Goal: Task Accomplishment & Management: Use online tool/utility

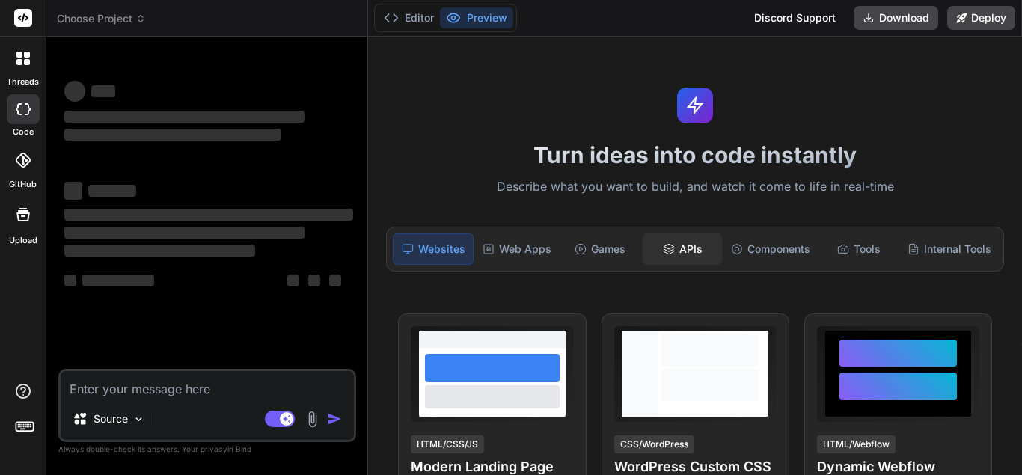
click at [691, 241] on div "APIs" at bounding box center [682, 248] width 79 height 31
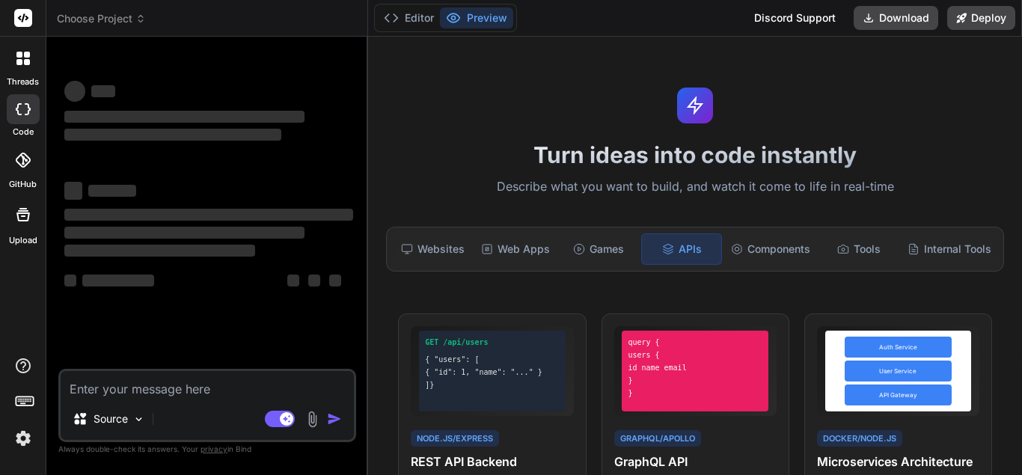
type textarea "x"
click at [172, 385] on textarea at bounding box center [207, 384] width 293 height 27
paste textarea "const CLIENT_ID = process.env.ADMITAD_CLIENT_ID!; const CLIENT_SECRET = process…"
type textarea "const CLIENT_ID = process.env.ADMITAD_CLIENT_ID!; const CLIENT_SECRET = process…"
type textarea "x"
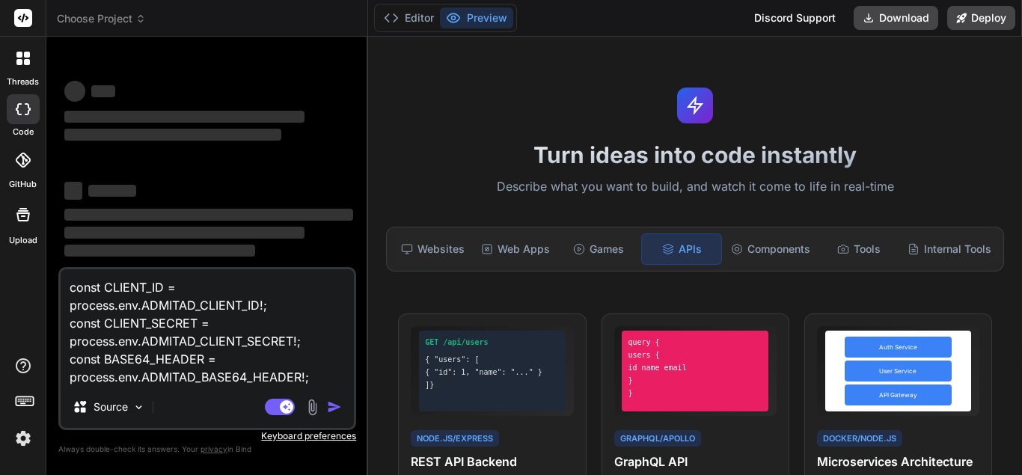
type textarea "const CLIENT_ID = process.env.ADMITAD_CLIENT_ID!; const CLIENT_SECRET = process…"
type textarea "x"
type textarea "const CLIENT_ID = process.env.ADMITAD_CLIENT_ID!; const CLIENT_SECRET = process…"
type textarea "x"
type textarea "const CLIENT_ID = process.env.ADMITAD_CLIENT_ID!; const CLIENT_SECRET = process…"
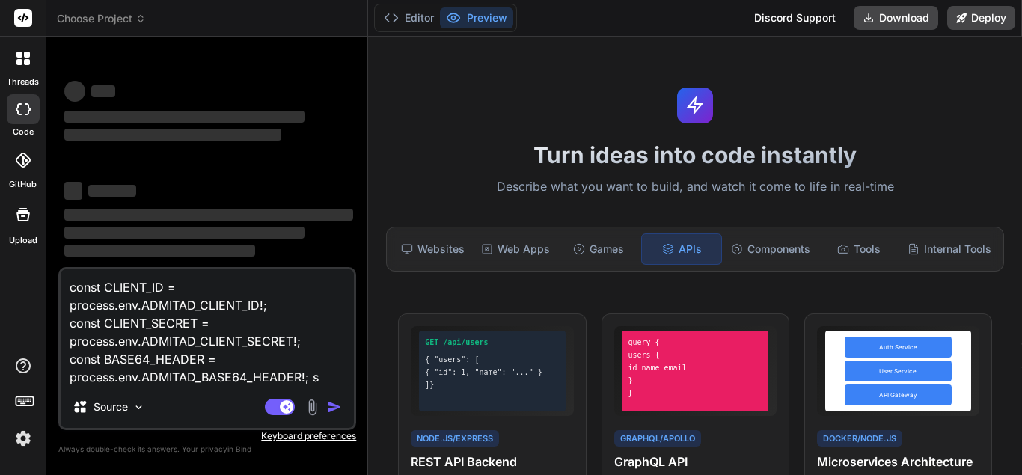
type textarea "x"
type textarea "const CLIENT_ID = process.env.ADMITAD_CLIENT_ID!; const CLIENT_SECRET = process…"
type textarea "x"
type textarea "const CLIENT_ID = process.env.ADMITAD_CLIENT_ID!; const CLIENT_SECRET = process…"
type textarea "x"
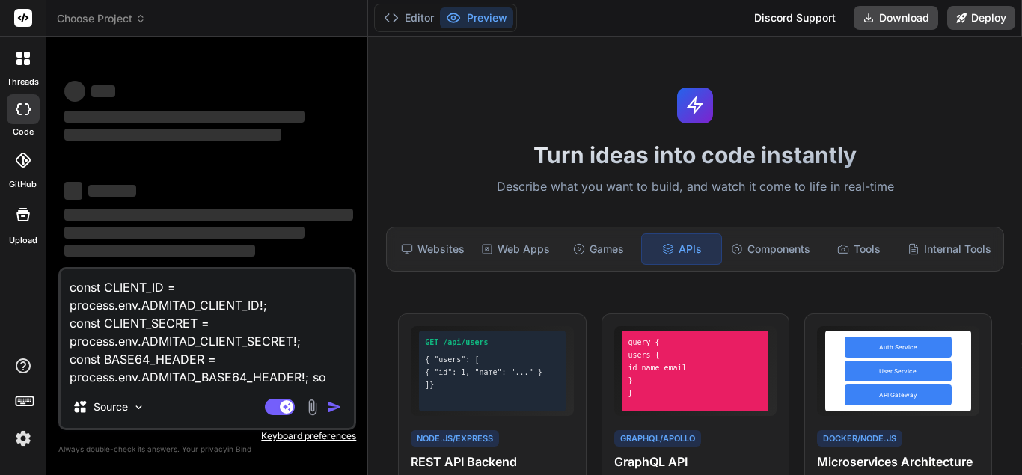
type textarea "const CLIENT_ID = process.env.ADMITAD_CLIENT_ID!; const CLIENT_SECRET = process…"
type textarea "x"
type textarea "const CLIENT_ID = process.env.ADMITAD_CLIENT_ID!; const CLIENT_SECRET = process…"
type textarea "x"
type textarea "const CLIENT_ID = process.env.ADMITAD_CLIENT_ID!; const CLIENT_SECRET = process…"
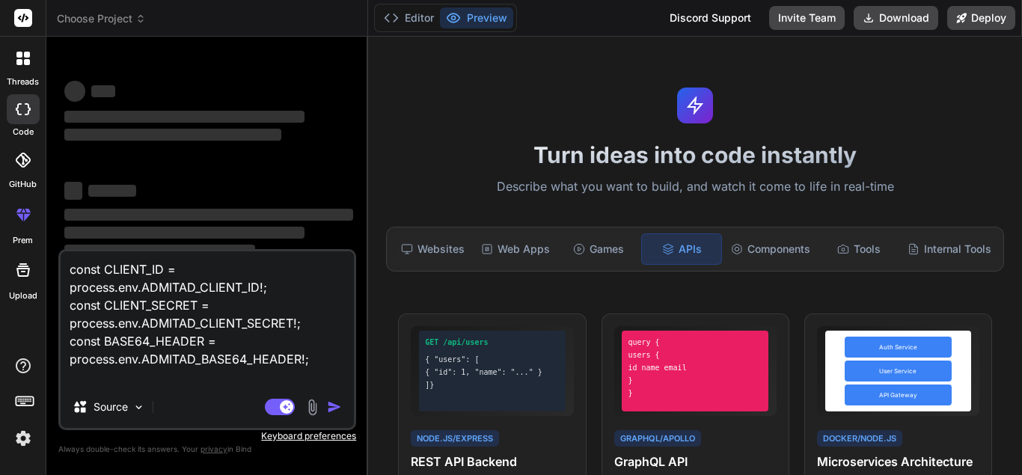
type textarea "x"
type textarea "const CLIENT_ID = process.env.ADMITAD_CLIENT_ID!; const CLIENT_SECRET = process…"
type textarea "x"
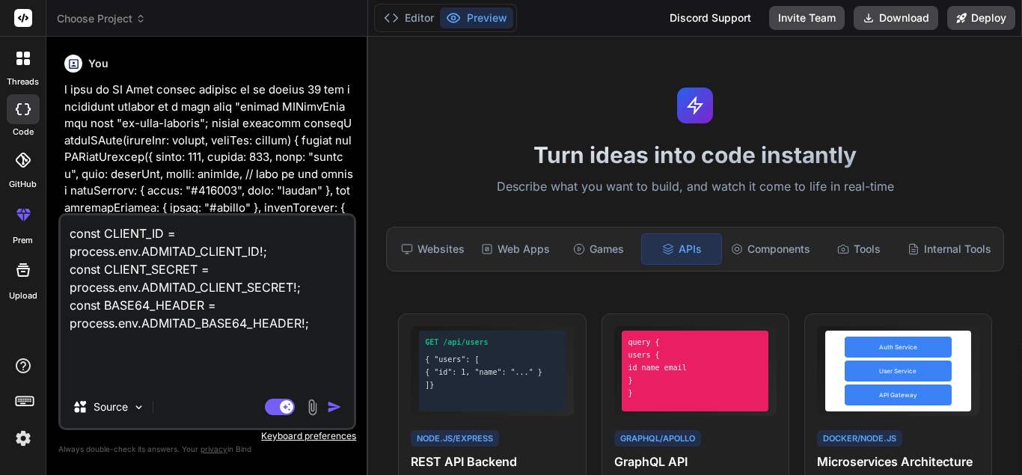
type textarea "const CLIENT_ID = process.env.ADMITAD_CLIENT_ID!; const CLIENT_SECRET = process…"
type textarea "x"
type textarea "const CLIENT_ID = process.env.ADMITAD_CLIENT_ID!; const CLIENT_SECRET = process…"
type textarea "x"
type textarea "const CLIENT_ID = process.env.ADMITAD_CLIENT_ID!; const CLIENT_SECRET = process…"
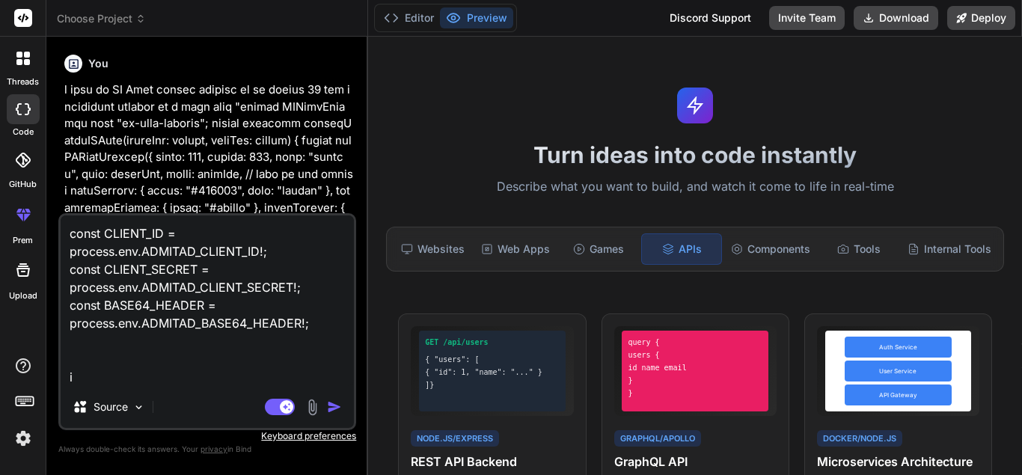
type textarea "x"
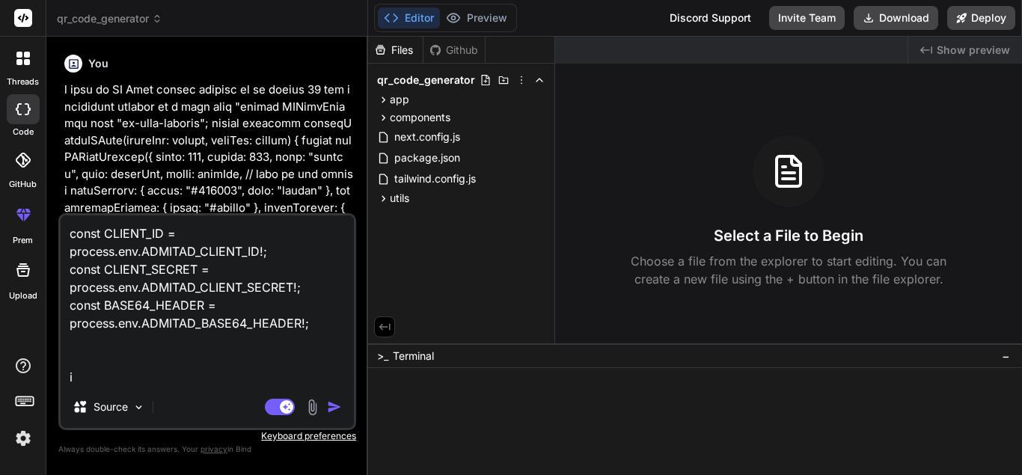
type textarea "const CLIENT_ID = process.env.ADMITAD_CLIENT_ID!; const CLIENT_SECRET = process…"
type textarea "x"
type textarea "const CLIENT_ID = process.env.ADMITAD_CLIENT_ID!; const CLIENT_SECRET = process…"
type textarea "x"
type textarea "const CLIENT_ID = process.env.ADMITAD_CLIENT_ID!; const CLIENT_SECRET = process…"
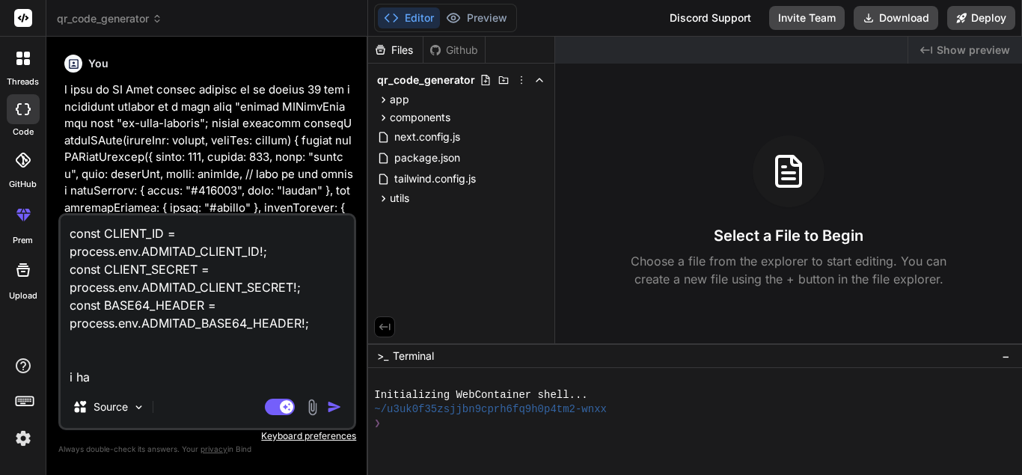
type textarea "x"
type textarea "const CLIENT_ID = process.env.ADMITAD_CLIENT_ID!; const CLIENT_SECRET = process…"
type textarea "x"
click at [520, 82] on icon at bounding box center [521, 80] width 12 height 12
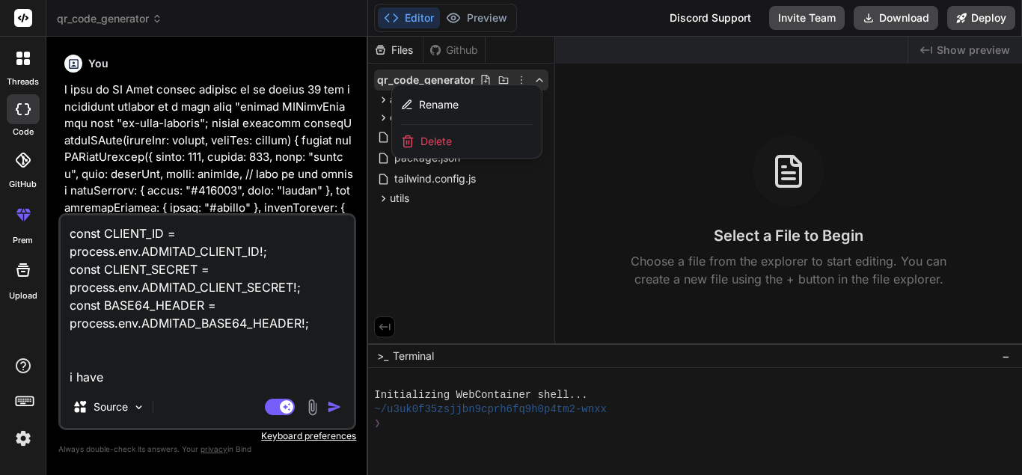
click at [459, 141] on div "Delete" at bounding box center [467, 141] width 150 height 33
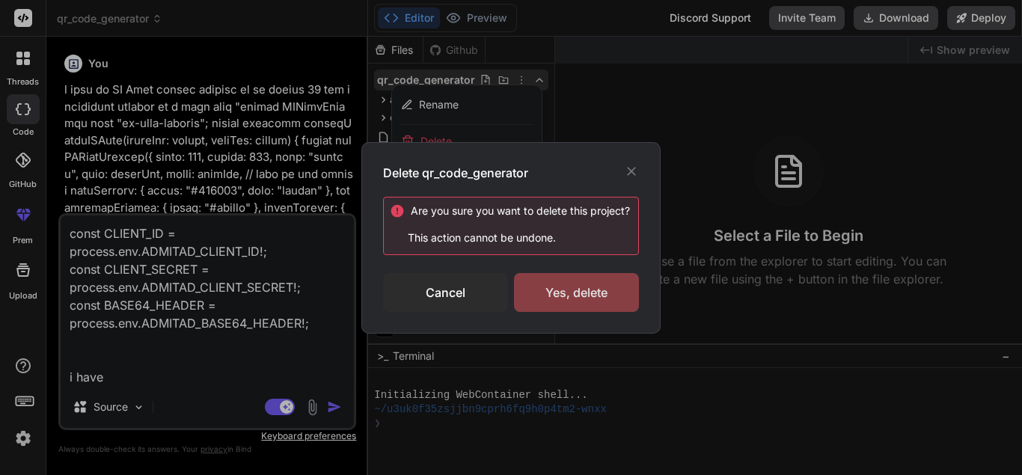
click at [567, 287] on div "Yes, delete" at bounding box center [576, 292] width 125 height 39
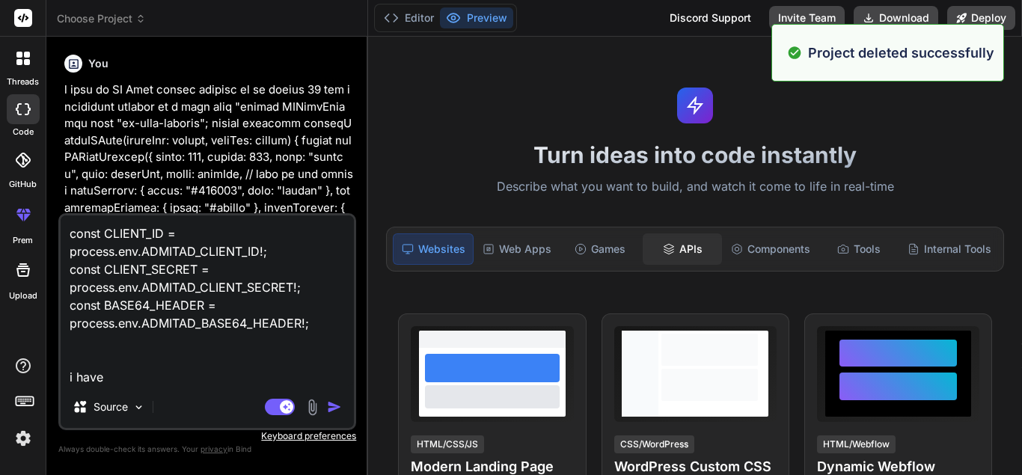
click at [678, 247] on div "APIs" at bounding box center [682, 248] width 79 height 31
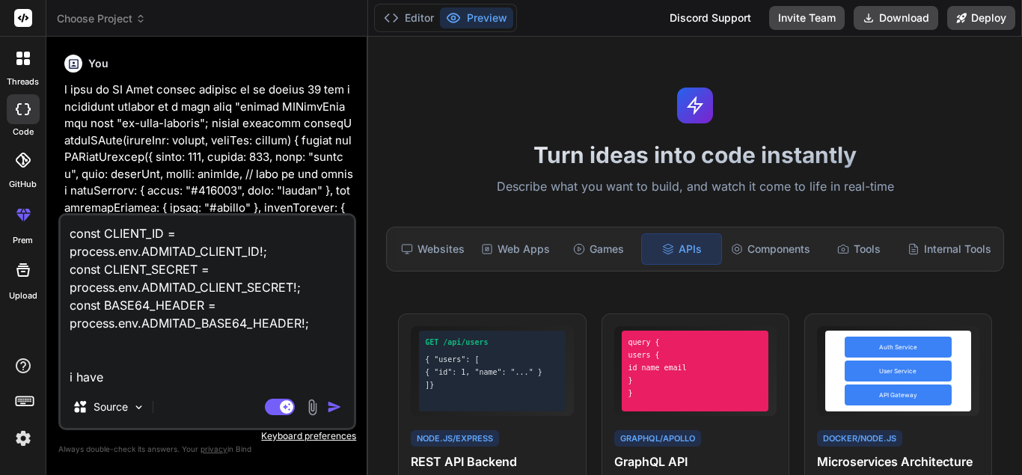
click at [147, 376] on textarea "const CLIENT_ID = process.env.ADMITAD_CLIENT_ID!; const CLIENT_SECRET = process…" at bounding box center [207, 300] width 293 height 171
type textarea "const CLIENT_ID = process.env.ADMITAD_CLIENT_ID!; const CLIENT_SECRET = process…"
type textarea "x"
type textarea "const CLIENT_ID = process.env.ADMITAD_CLIENT_ID!; const CLIENT_SECRET = process…"
type textarea "x"
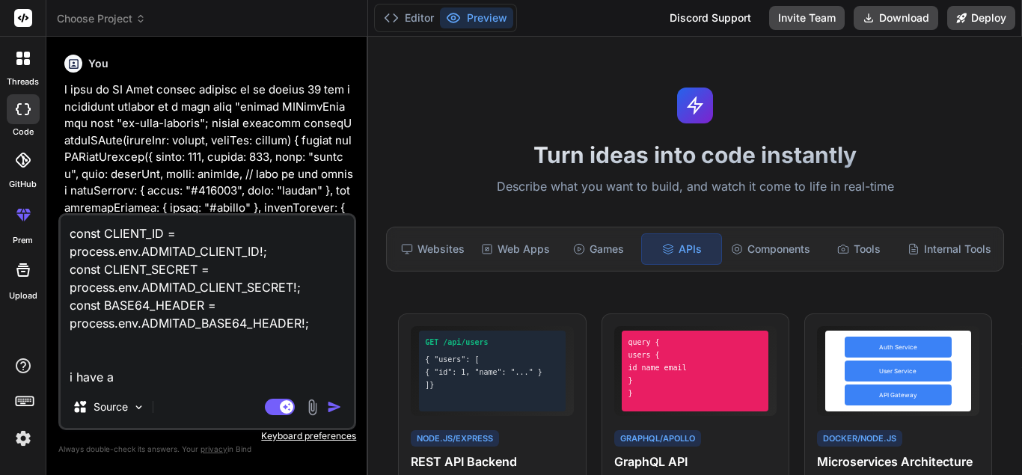
type textarea "const CLIENT_ID = process.env.ADMITAD_CLIENT_ID!; const CLIENT_SECRET = process…"
type textarea "x"
type textarea "const CLIENT_ID = process.env.ADMITAD_CLIENT_ID!; const CLIENT_SECRET = process…"
type textarea "x"
type textarea "const CLIENT_ID = process.env.ADMITAD_CLIENT_ID!; const CLIENT_SECRET = process…"
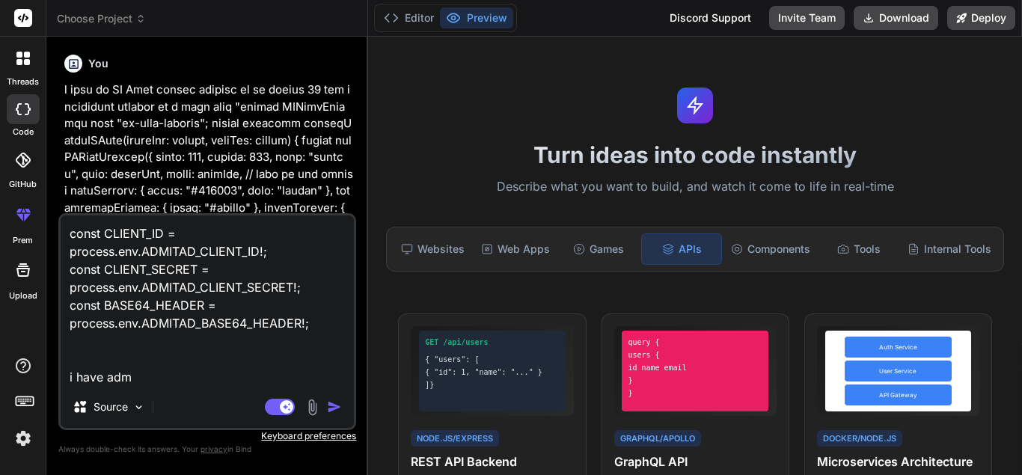
type textarea "x"
type textarea "const CLIENT_ID = process.env.ADMITAD_CLIENT_ID!; const CLIENT_SECRET = process…"
type textarea "x"
type textarea "const CLIENT_ID = process.env.ADMITAD_CLIENT_ID!; const CLIENT_SECRET = process…"
type textarea "x"
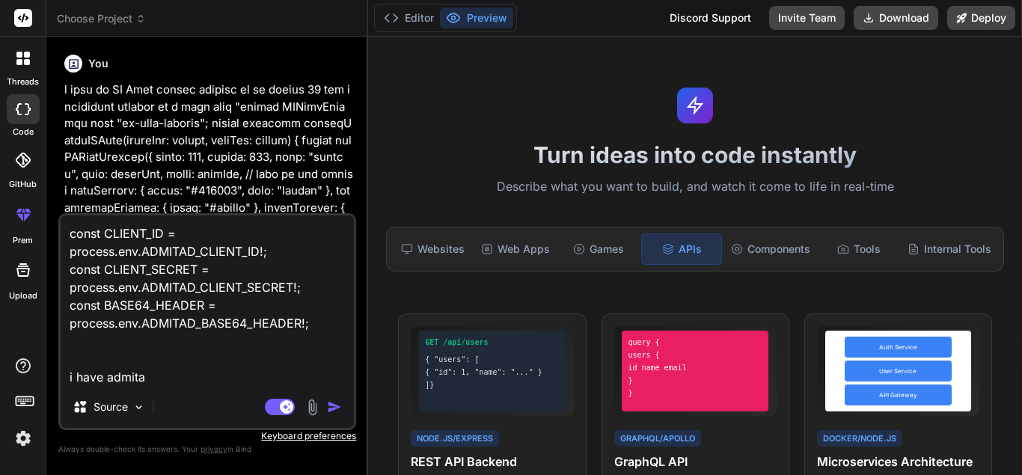
type textarea "const CLIENT_ID = process.env.ADMITAD_CLIENT_ID!; const CLIENT_SECRET = process…"
type textarea "x"
type textarea "const CLIENT_ID = process.env.ADMITAD_CLIENT_ID!; const CLIENT_SECRET = process…"
type textarea "x"
type textarea "const CLIENT_ID = process.env.ADMITAD_CLIENT_ID!; const CLIENT_SECRET = process…"
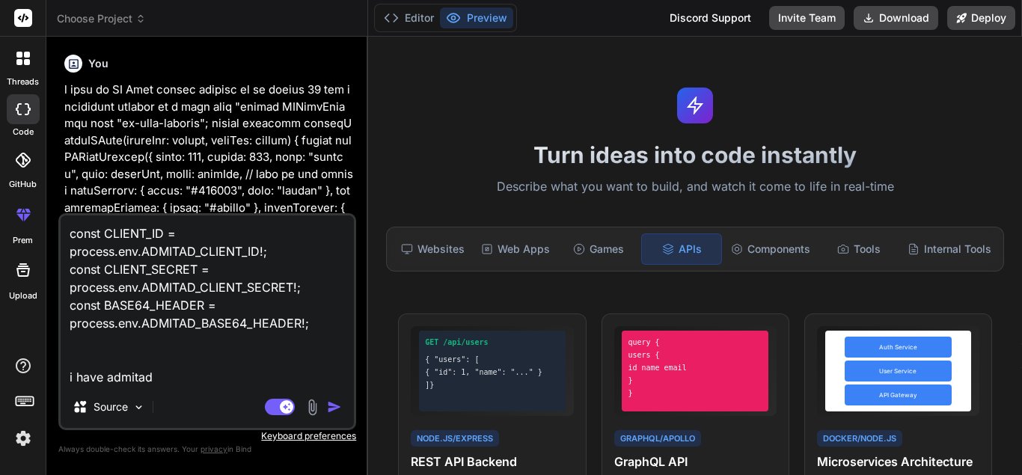
type textarea "x"
type textarea "const CLIENT_ID = process.env.ADMITAD_CLIENT_ID!; const CLIENT_SECRET = process…"
type textarea "x"
type textarea "const CLIENT_ID = process.env.ADMITAD_CLIENT_ID!; const CLIENT_SECRET = process…"
type textarea "x"
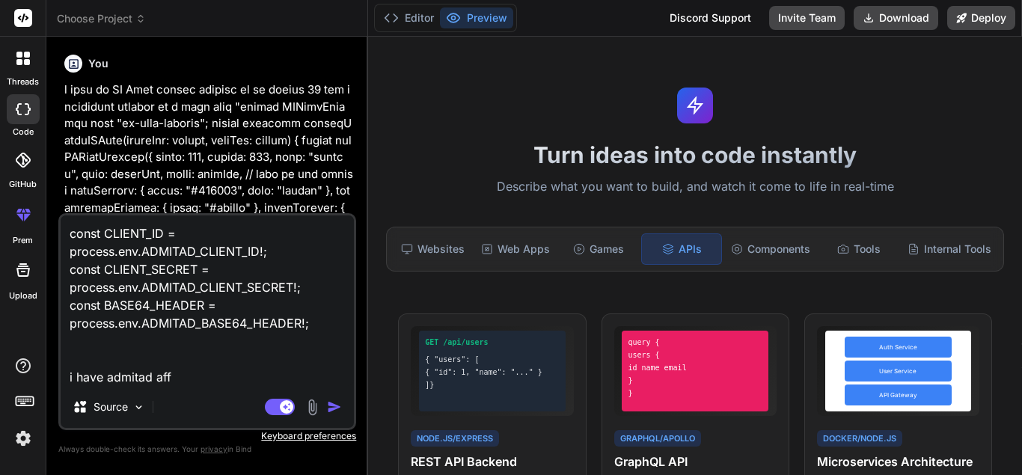
type textarea "const CLIENT_ID = process.env.ADMITAD_CLIENT_ID!; const CLIENT_SECRET = process…"
type textarea "x"
type textarea "const CLIENT_ID = process.env.ADMITAD_CLIENT_ID!; const CLIENT_SECRET = process…"
type textarea "x"
type textarea "const CLIENT_ID = process.env.ADMITAD_CLIENT_ID!; const CLIENT_SECRET = process…"
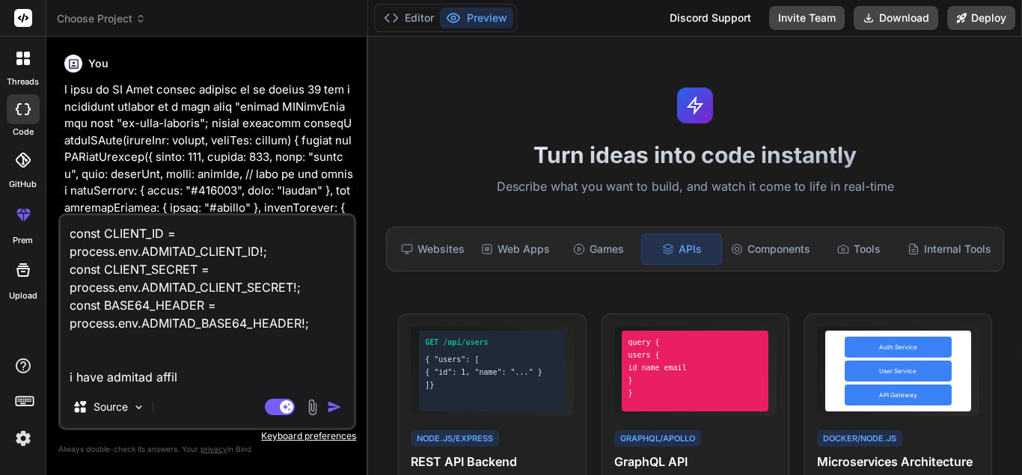
type textarea "x"
type textarea "const CLIENT_ID = process.env.ADMITAD_CLIENT_ID!; const CLIENT_SECRET = process…"
type textarea "x"
type textarea "const CLIENT_ID = process.env.ADMITAD_CLIENT_ID!; const CLIENT_SECRET = process…"
type textarea "x"
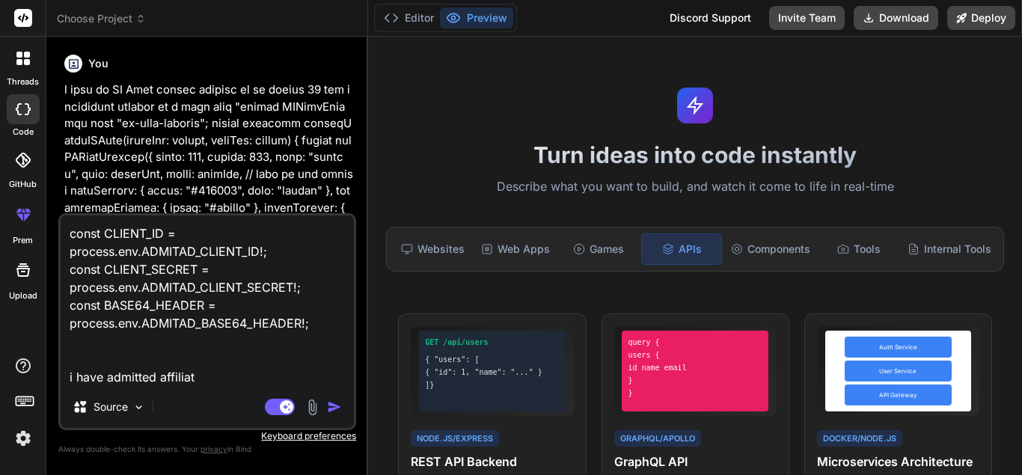
type textarea "const CLIENT_ID = process.env.ADMITAD_CLIENT_ID!; const CLIENT_SECRET = process…"
type textarea "x"
click at [217, 375] on textarea "const CLIENT_ID = process.env.ADMITAD_CLIENT_ID!; const CLIENT_SECRET = process…" at bounding box center [207, 300] width 293 height 171
type textarea "const CLIENT_ID = process.env.ADMITAD_CLIENT_ID!; const CLIENT_SECRET = process…"
type textarea "x"
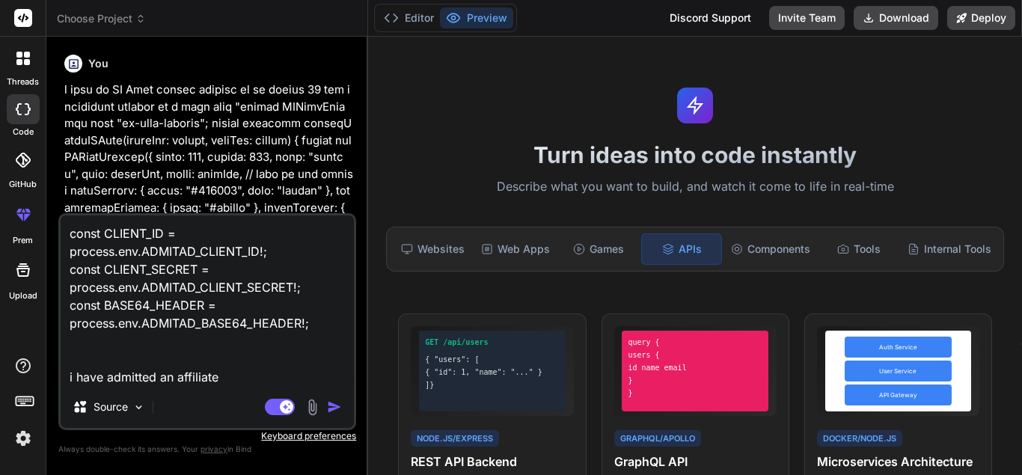
click at [236, 378] on textarea "const CLIENT_ID = process.env.ADMITAD_CLIENT_ID!; const CLIENT_SECRET = process…" at bounding box center [207, 300] width 293 height 171
type textarea "const CLIENT_ID = process.env.ADMITAD_CLIENT_ID!; const CLIENT_SECRET = process…"
type textarea "x"
type textarea "const CLIENT_ID = process.env.ADMITAD_CLIENT_ID!; const CLIENT_SECRET = process…"
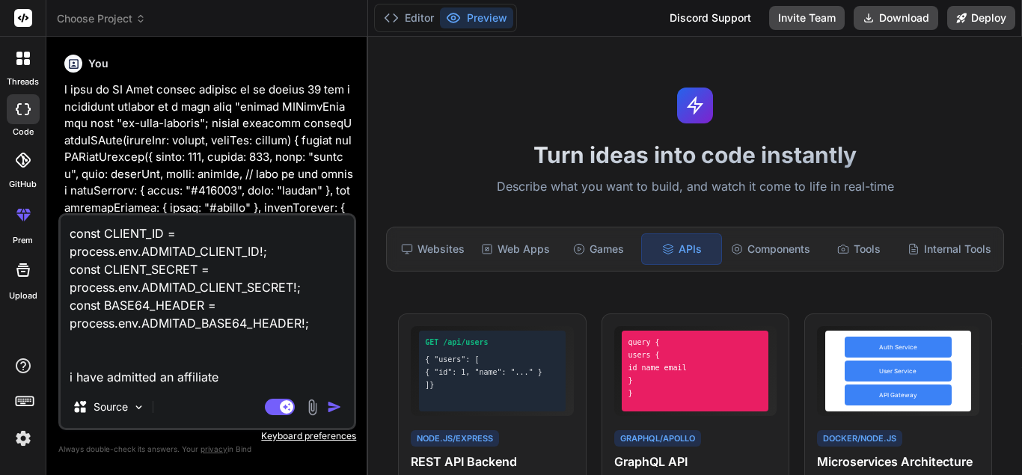
type textarea "x"
type textarea "const CLIENT_ID = process.env.ADMITAD_CLIENT_ID!; const CLIENT_SECRET = process…"
type textarea "x"
type textarea "const CLIENT_ID = process.env.ADMITAD_CLIENT_ID!; const CLIENT_SECRET = process…"
type textarea "x"
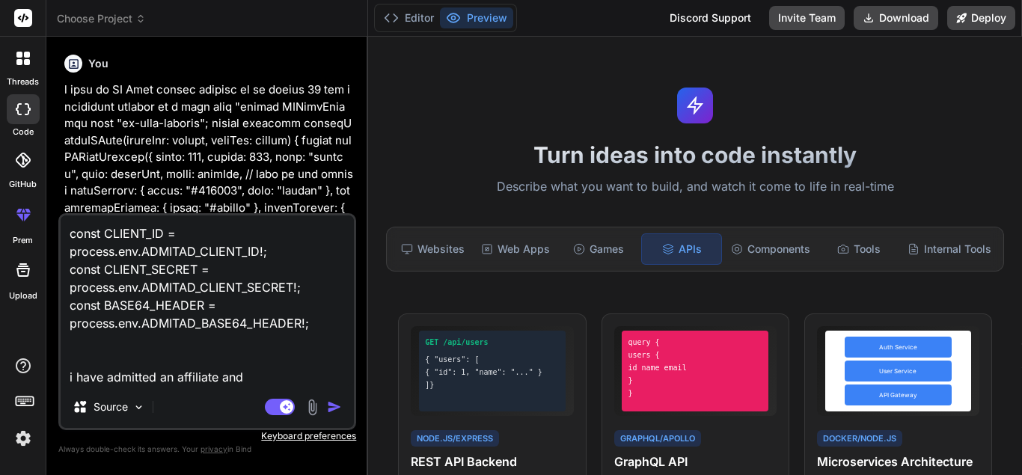
type textarea "const CLIENT_ID = process.env.ADMITAD_CLIENT_ID!; const CLIENT_SECRET = process…"
type textarea "x"
type textarea "const CLIENT_ID = process.env.ADMITAD_CLIENT_ID!; const CLIENT_SECRET = process…"
type textarea "x"
type textarea "const CLIENT_ID = process.env.ADMITAD_CLIENT_ID!; const CLIENT_SECRET = process…"
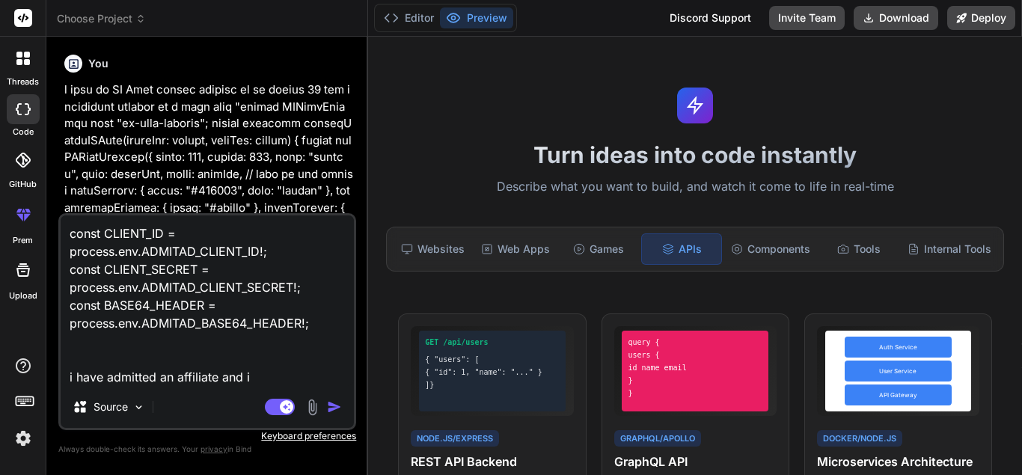
type textarea "x"
type textarea "const CLIENT_ID = process.env.ADMITAD_CLIENT_ID!; const CLIENT_SECRET = process…"
type textarea "x"
type textarea "const CLIENT_ID = process.env.ADMITAD_CLIENT_ID!; const CLIENT_SECRET = process…"
type textarea "x"
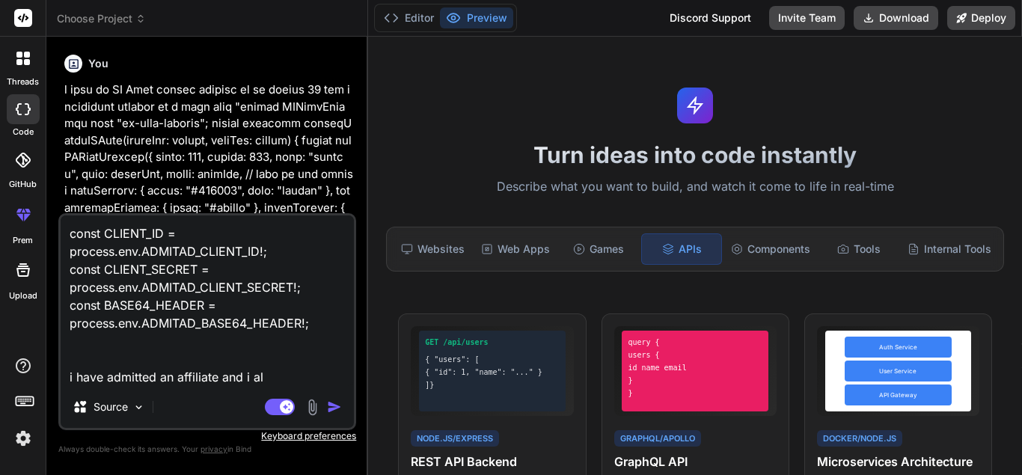
type textarea "const CLIENT_ID = process.env.ADMITAD_CLIENT_ID!; const CLIENT_SECRET = process…"
type textarea "x"
type textarea "const CLIENT_ID = process.env.ADMITAD_CLIENT_ID!; const CLIENT_SECRET = process…"
type textarea "x"
type textarea "const CLIENT_ID = process.env.ADMITAD_CLIENT_ID!; const CLIENT_SECRET = process…"
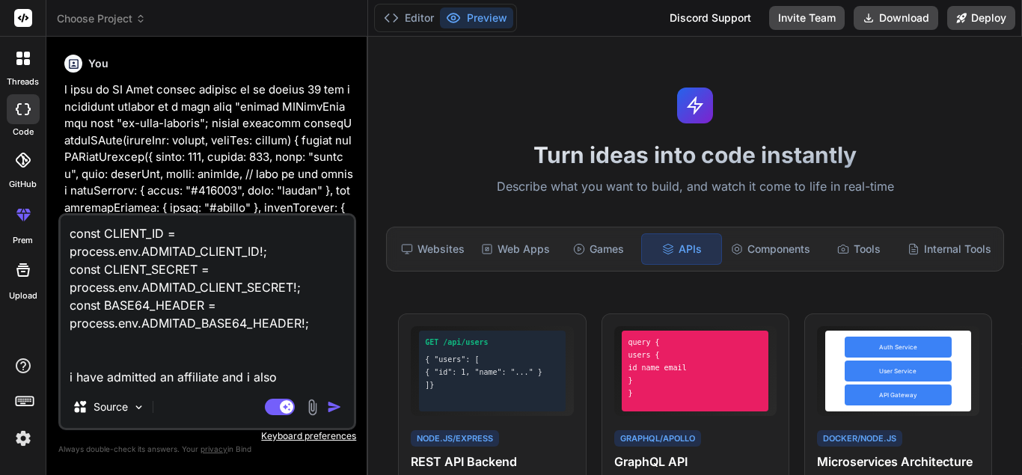
type textarea "x"
type textarea "const CLIENT_ID = process.env.ADMITAD_CLIENT_ID!; const CLIENT_SECRET = process…"
type textarea "x"
type textarea "const CLIENT_ID = process.env.ADMITAD_CLIENT_ID!; const CLIENT_SECRET = process…"
type textarea "x"
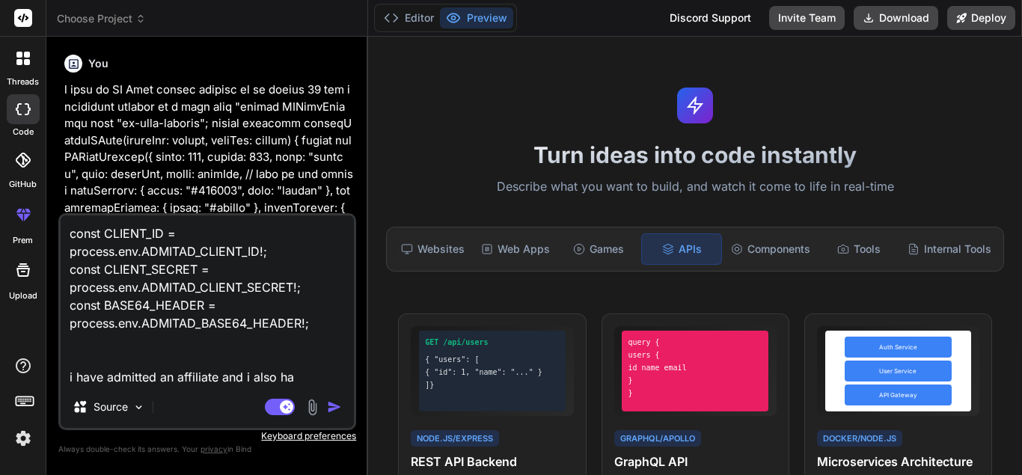
type textarea "const CLIENT_ID = process.env.ADMITAD_CLIENT_ID!; const CLIENT_SECRET = process…"
type textarea "x"
type textarea "const CLIENT_ID = process.env.ADMITAD_CLIENT_ID!; const CLIENT_SECRET = process…"
type textarea "x"
type textarea "const CLIENT_ID = process.env.ADMITAD_CLIENT_ID!; const CLIENT_SECRET = process…"
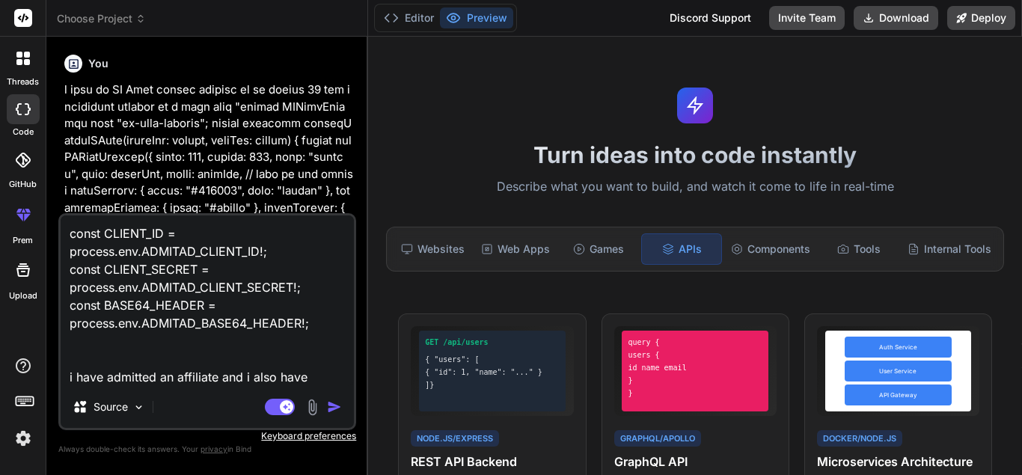
type textarea "x"
type textarea "const CLIENT_ID = process.env.ADMITAD_CLIENT_ID!; const CLIENT_SECRET = process…"
type textarea "x"
type textarea "const CLIENT_ID = process.env.ADMITAD_CLIENT_ID!; const CLIENT_SECRET = process…"
type textarea "x"
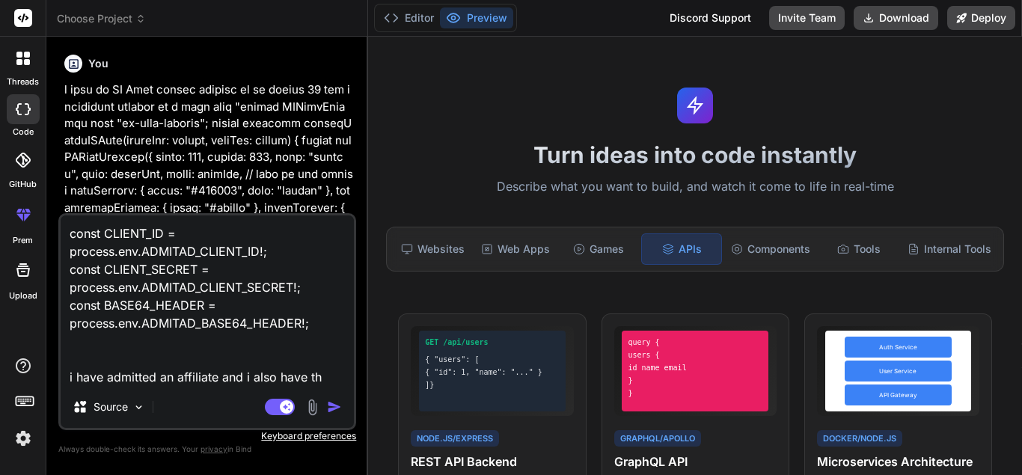
type textarea "const CLIENT_ID = process.env.ADMITAD_CLIENT_ID!; const CLIENT_SECRET = process…"
type textarea "x"
type textarea "const CLIENT_ID = process.env.ADMITAD_CLIENT_ID!; const CLIENT_SECRET = process…"
type textarea "x"
type textarea "const CLIENT_ID = process.env.ADMITAD_CLIENT_ID!; const CLIENT_SECRET = process…"
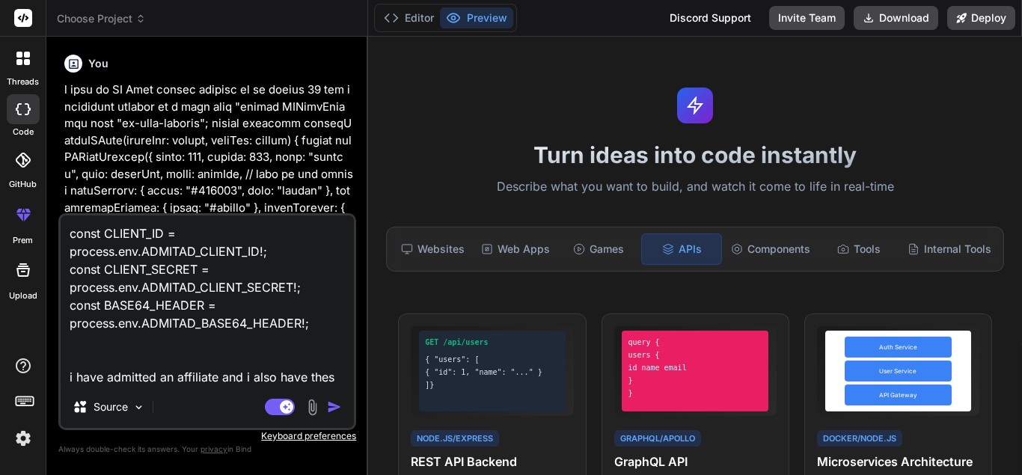
type textarea "x"
type textarea "const CLIENT_ID = process.env.ADMITAD_CLIENT_ID!; const CLIENT_SECRET = process…"
type textarea "x"
type textarea "const CLIENT_ID = process.env.ADMITAD_CLIENT_ID!; const CLIENT_SECRET = process…"
type textarea "x"
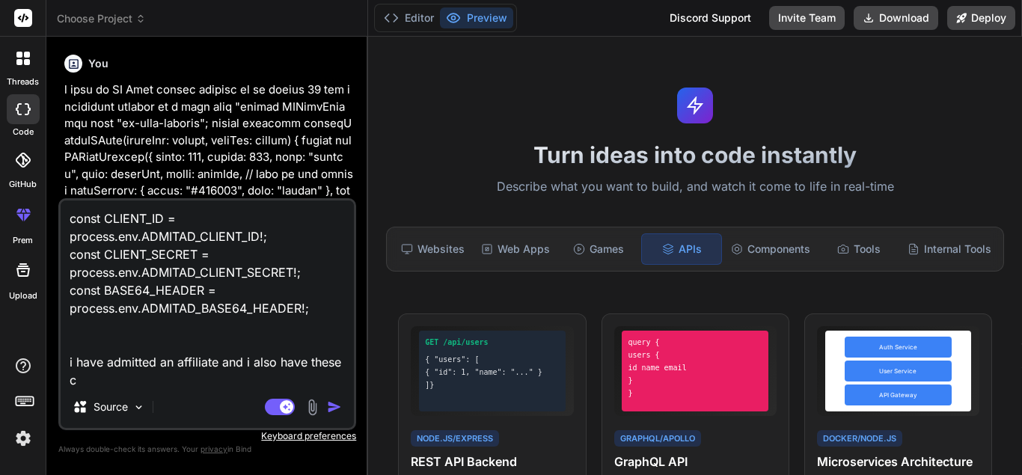
scroll to position [1, 0]
type textarea "const CLIENT_ID = process.env.ADMITAD_CLIENT_ID!; const CLIENT_SECRET = process…"
type textarea "x"
type textarea "const CLIENT_ID = process.env.ADMITAD_CLIENT_ID!; const CLIENT_SECRET = process…"
type textarea "x"
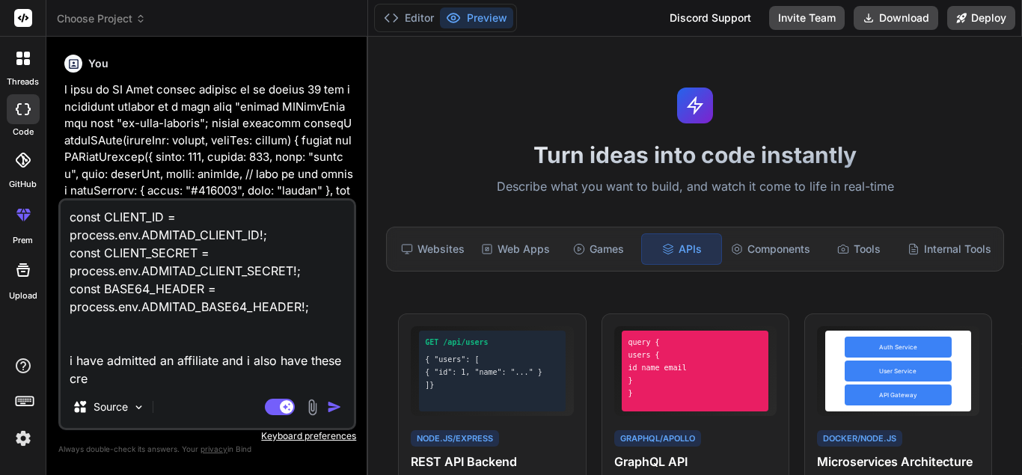
type textarea "const CLIENT_ID = process.env.ADMITAD_CLIENT_ID!; const CLIENT_SECRET = process…"
type textarea "x"
type textarea "const CLIENT_ID = process.env.ADMITAD_CLIENT_ID!; const CLIENT_SECRET = process…"
type textarea "x"
type textarea "const CLIENT_ID = process.env.ADMITAD_CLIENT_ID!; const CLIENT_SECRET = process…"
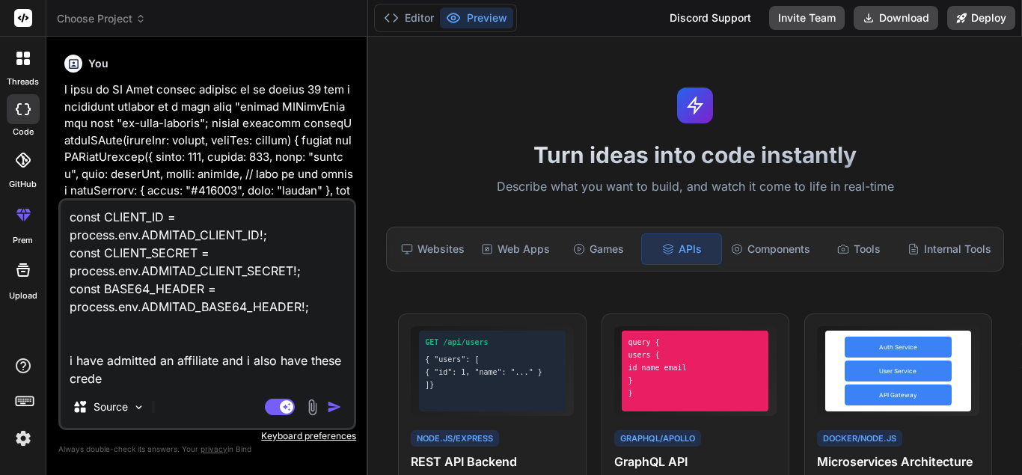
type textarea "x"
type textarea "const CLIENT_ID = process.env.ADMITAD_CLIENT_ID!; const CLIENT_SECRET = process…"
type textarea "x"
type textarea "const CLIENT_ID = process.env.ADMITAD_CLIENT_ID!; const CLIENT_SECRET = process…"
type textarea "x"
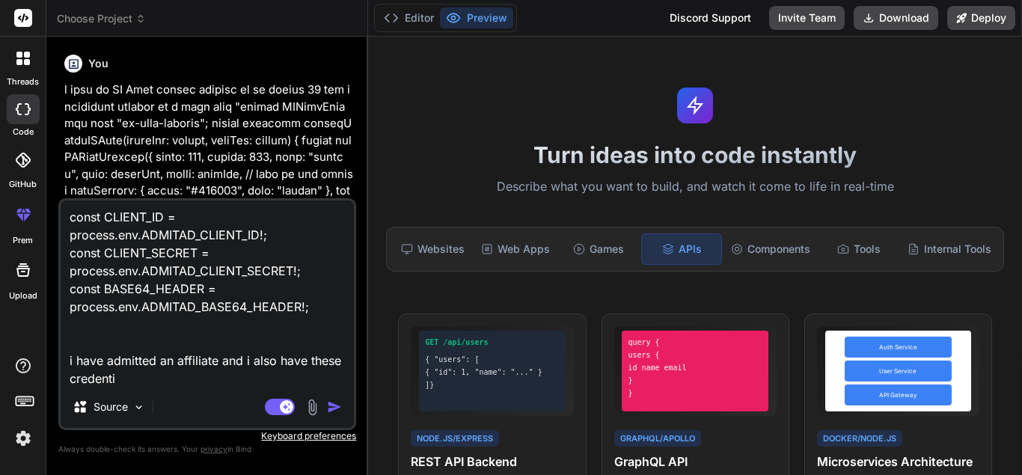
type textarea "const CLIENT_ID = process.env.ADMITAD_CLIENT_ID!; const CLIENT_SECRET = process…"
type textarea "x"
type textarea "const CLIENT_ID = process.env.ADMITAD_CLIENT_ID!; const CLIENT_SECRET = process…"
type textarea "x"
type textarea "const CLIENT_ID = process.env.ADMITAD_CLIENT_ID!; const CLIENT_SECRET = process…"
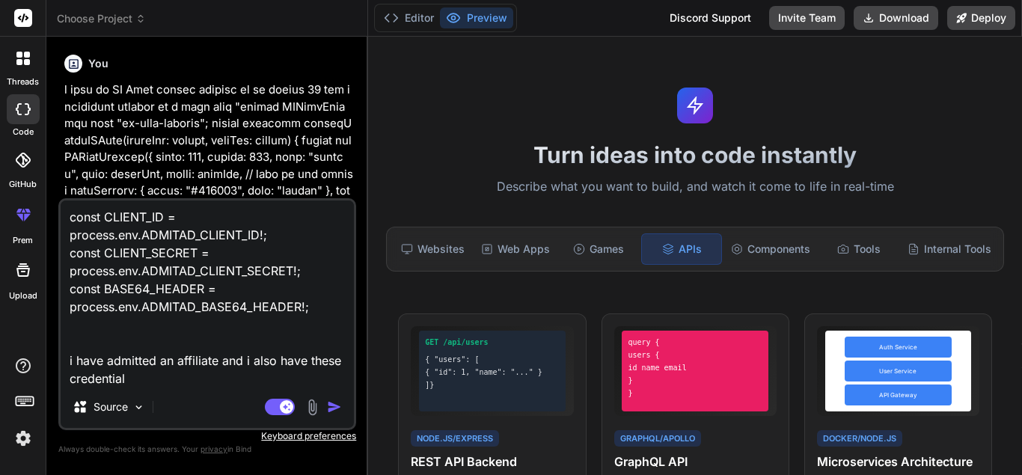
type textarea "x"
type textarea "const CLIENT_ID = process.env.ADMITAD_CLIENT_ID!; const CLIENT_SECRET = process…"
type textarea "x"
type textarea "const CLIENT_ID = process.env.ADMITAD_CLIENT_ID!; const CLIENT_SECRET = process…"
type textarea "x"
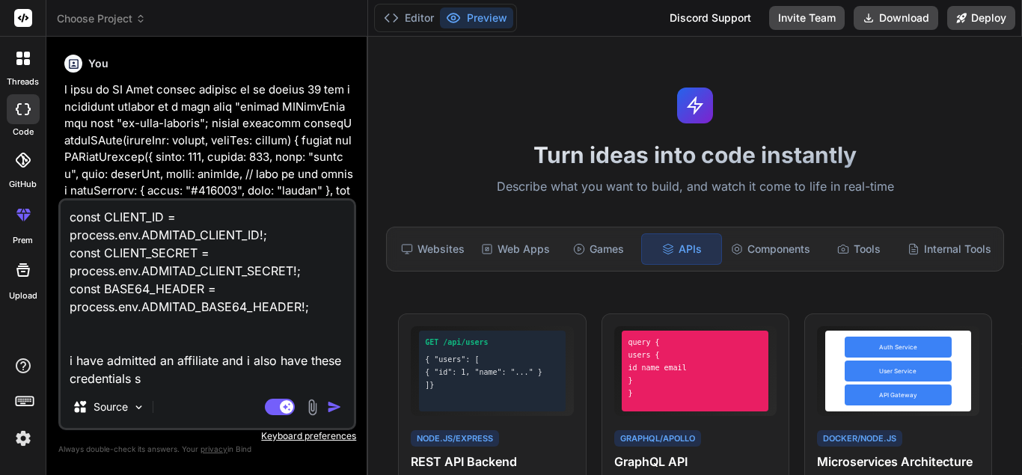
type textarea "const CLIENT_ID = process.env.ADMITAD_CLIENT_ID!; const CLIENT_SECRET = process…"
type textarea "x"
type textarea "const CLIENT_ID = process.env.ADMITAD_CLIENT_ID!; const CLIENT_SECRET = process…"
type textarea "x"
type textarea "const CLIENT_ID = process.env.ADMITAD_CLIENT_ID!; const CLIENT_SECRET = process…"
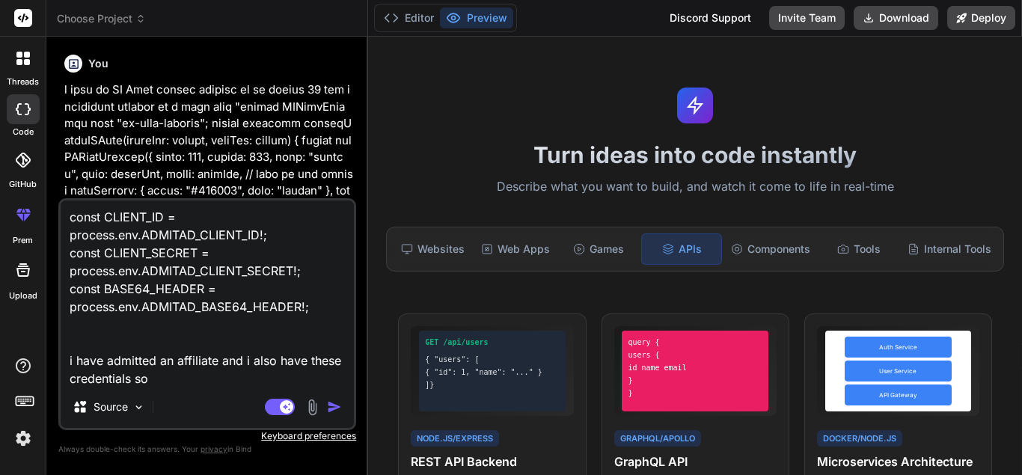
type textarea "x"
type textarea "const CLIENT_ID = process.env.ADMITAD_CLIENT_ID!; const CLIENT_SECRET = process…"
type textarea "x"
type textarea "const CLIENT_ID = process.env.ADMITAD_CLIENT_ID!; const CLIENT_SECRET = process…"
type textarea "x"
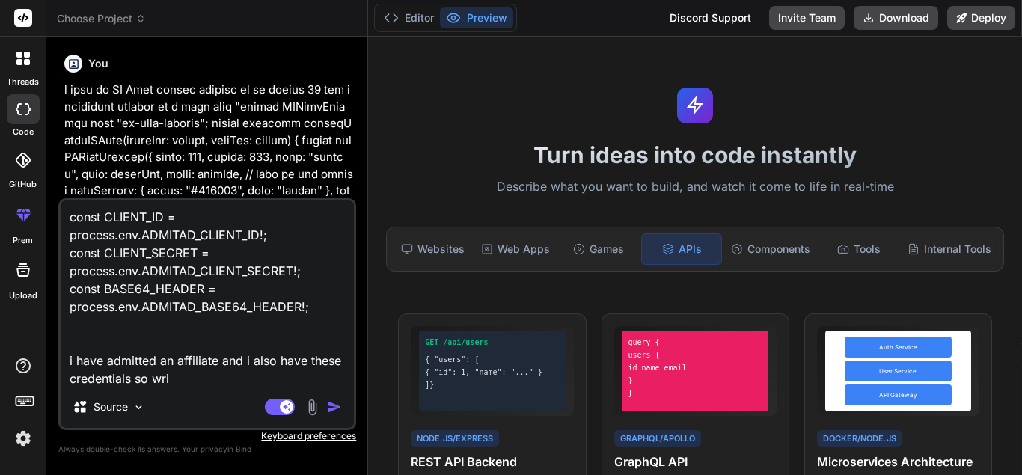
type textarea "const CLIENT_ID = process.env.ADMITAD_CLIENT_ID!; const CLIENT_SECRET = process…"
type textarea "x"
type textarea "const CLIENT_ID = process.env.ADMITAD_CLIENT_ID!; const CLIENT_SECRET = process…"
type textarea "x"
type textarea "const CLIENT_ID = process.env.ADMITAD_CLIENT_ID!; const CLIENT_SECRET = process…"
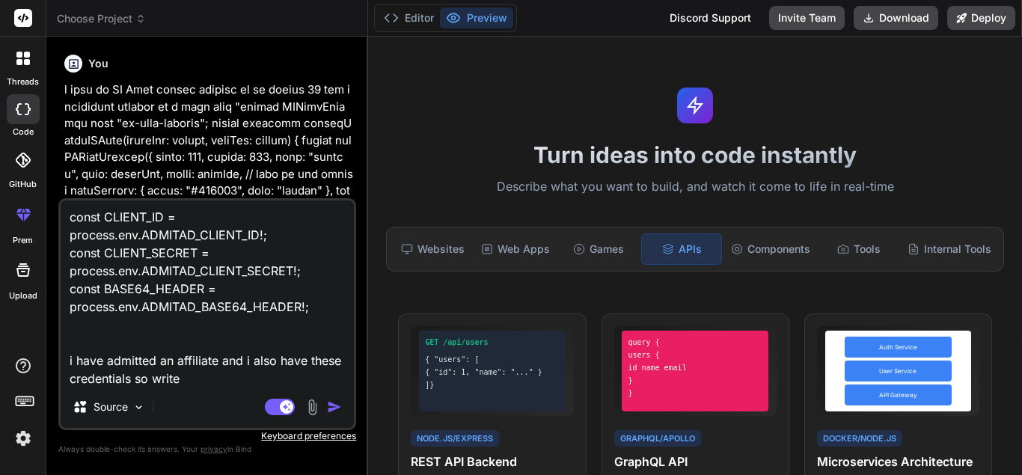
type textarea "x"
type textarea "const CLIENT_ID = process.env.ADMITAD_CLIENT_ID!; const CLIENT_SECRET = process…"
type textarea "x"
type textarea "const CLIENT_ID = process.env.ADMITAD_CLIENT_ID!; const CLIENT_SECRET = process…"
type textarea "x"
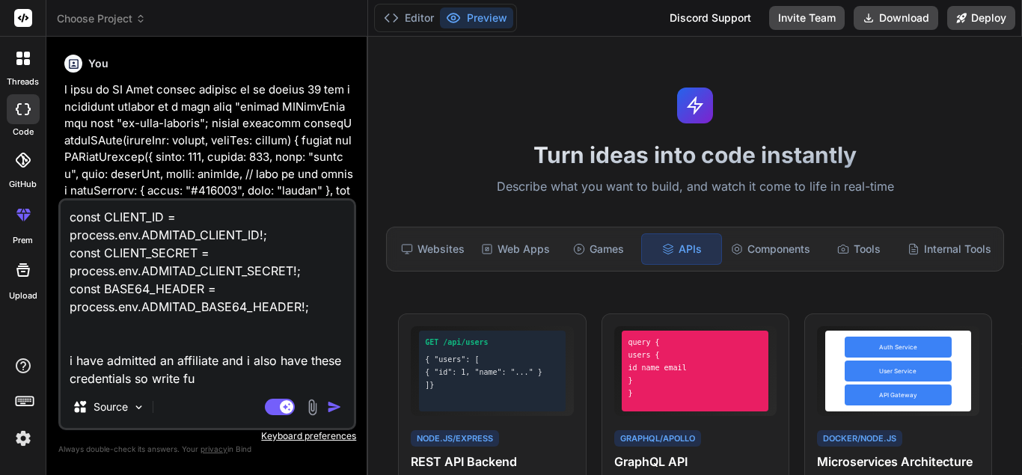
type textarea "const CLIENT_ID = process.env.ADMITAD_CLIENT_ID!; const CLIENT_SECRET = process…"
type textarea "x"
type textarea "const CLIENT_ID = process.env.ADMITAD_CLIENT_ID!; const CLIENT_SECRET = process…"
type textarea "x"
type textarea "const CLIENT_ID = process.env.ADMITAD_CLIENT_ID!; const CLIENT_SECRET = process…"
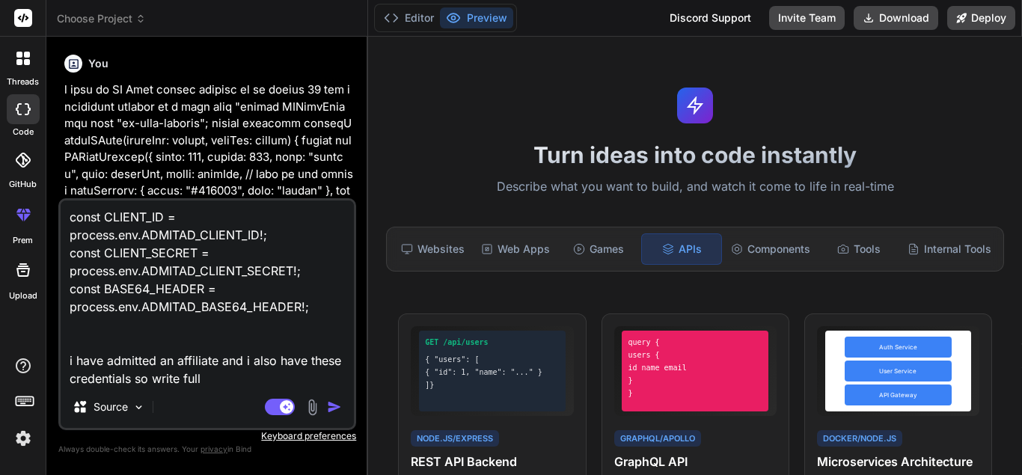
type textarea "x"
type textarea "const CLIENT_ID = process.env.ADMITAD_CLIENT_ID!; const CLIENT_SECRET = process…"
type textarea "x"
type textarea "const CLIENT_ID = process.env.ADMITAD_CLIENT_ID!; const CLIENT_SECRET = process…"
type textarea "x"
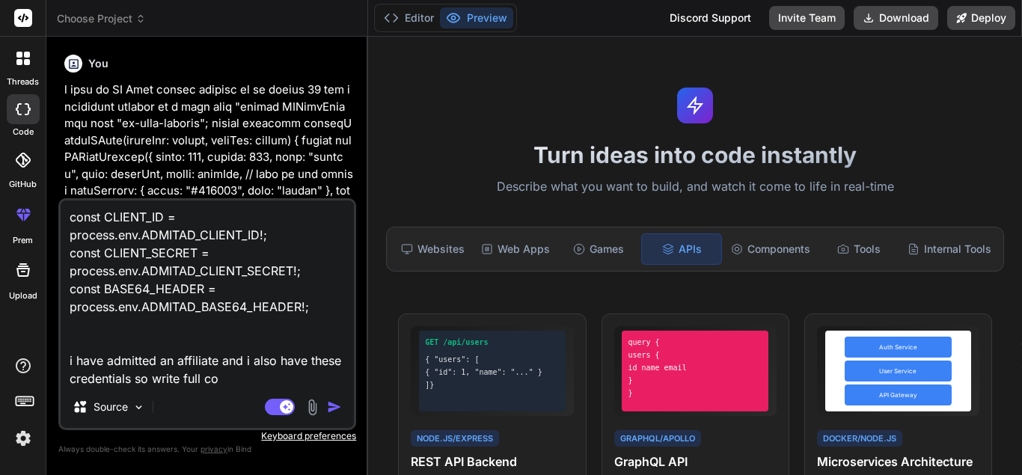
type textarea "const CLIENT_ID = process.env.ADMITAD_CLIENT_ID!; const CLIENT_SECRET = process…"
type textarea "x"
type textarea "const CLIENT_ID = process.env.ADMITAD_CLIENT_ID!; const CLIENT_SECRET = process…"
type textarea "x"
type textarea "const CLIENT_ID = process.env.ADMITAD_CLIENT_ID!; const CLIENT_SECRET = process…"
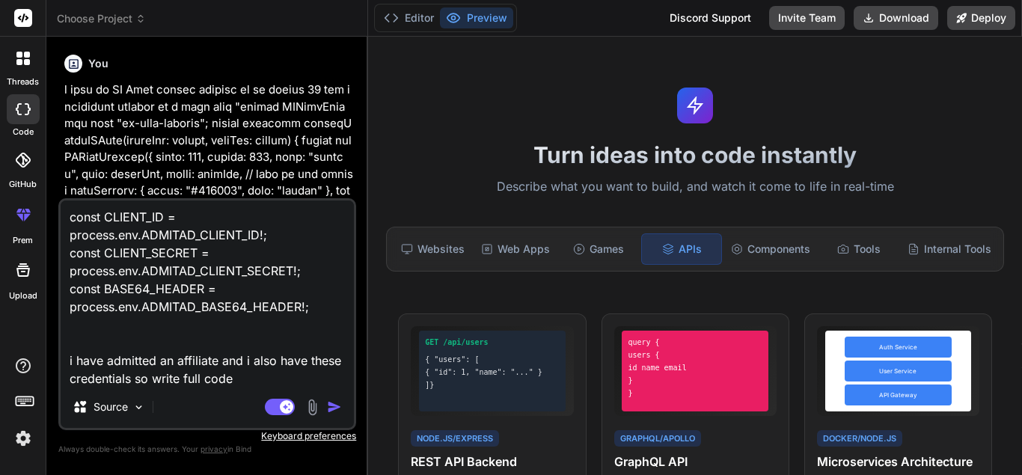
type textarea "x"
type textarea "const CLIENT_ID = process.env.ADMITAD_CLIENT_ID!; const CLIENT_SECRET = process…"
type textarea "x"
type textarea "const CLIENT_ID = process.env.ADMITAD_CLIENT_ID!; const CLIENT_SECRET = process…"
type textarea "x"
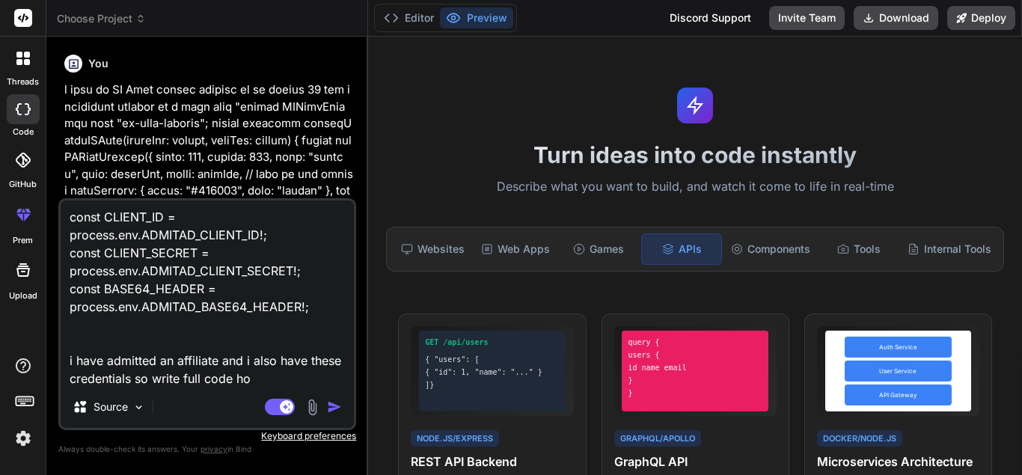
type textarea "const CLIENT_ID = process.env.ADMITAD_CLIENT_ID!; const CLIENT_SECRET = process…"
type textarea "x"
type textarea "const CLIENT_ID = process.env.ADMITAD_CLIENT_ID!; const CLIENT_SECRET = process…"
type textarea "x"
type textarea "const CLIENT_ID = process.env.ADMITAD_CLIENT_ID!; const CLIENT_SECRET = process…"
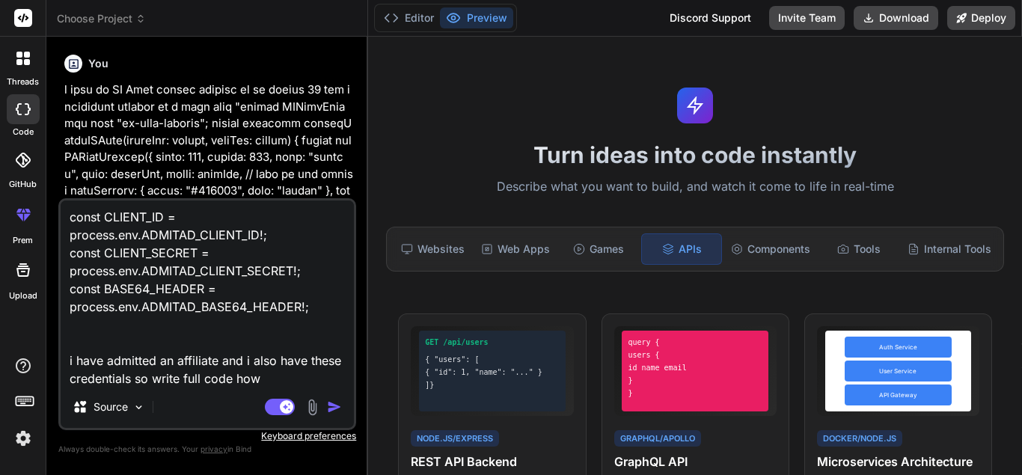
type textarea "x"
type textarea "const CLIENT_ID = process.env.ADMITAD_CLIENT_ID!; const CLIENT_SECRET = process…"
type textarea "x"
type textarea "const CLIENT_ID = process.env.ADMITAD_CLIENT_ID!; const CLIENT_SECRET = process…"
type textarea "x"
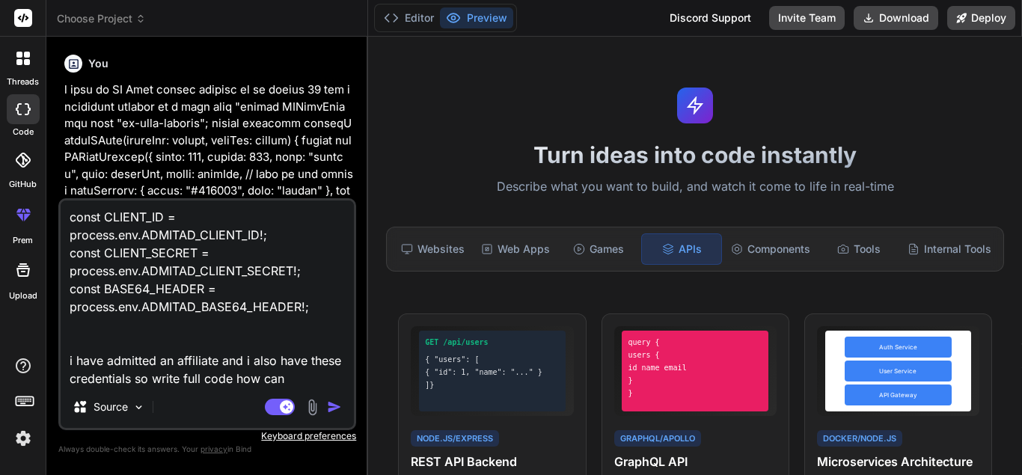
type textarea "const CLIENT_ID = process.env.ADMITAD_CLIENT_ID!; const CLIENT_SECRET = process…"
type textarea "x"
type textarea "const CLIENT_ID = process.env.ADMITAD_CLIENT_ID!; const CLIENT_SECRET = process…"
type textarea "x"
type textarea "const CLIENT_ID = process.env.ADMITAD_CLIENT_ID!; const CLIENT_SECRET = process…"
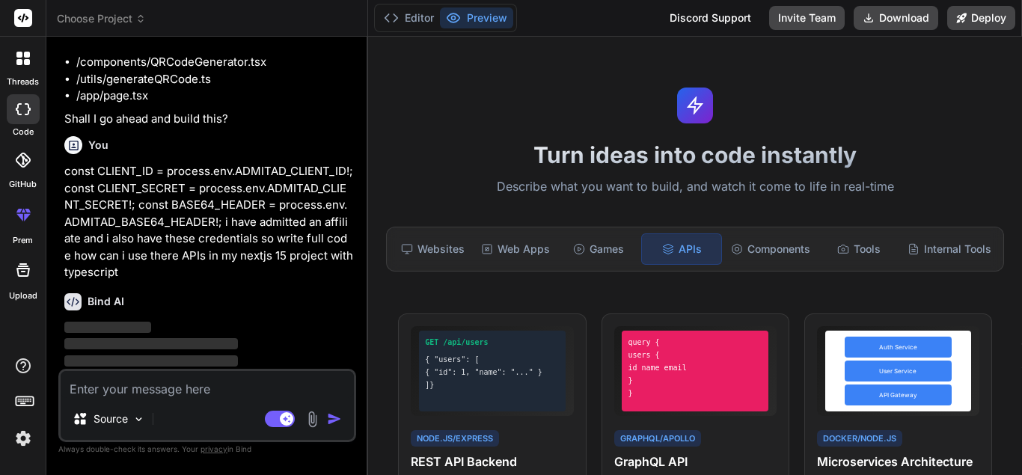
scroll to position [1624, 0]
click at [208, 281] on div "Bind AI ‌ ‌ ‌ ‌" at bounding box center [208, 333] width 289 height 105
click at [117, 251] on p "const CLIENT_ID = process.env.ADMITAD_CLIENT_ID!; const CLIENT_SECRET = process…" at bounding box center [208, 221] width 289 height 118
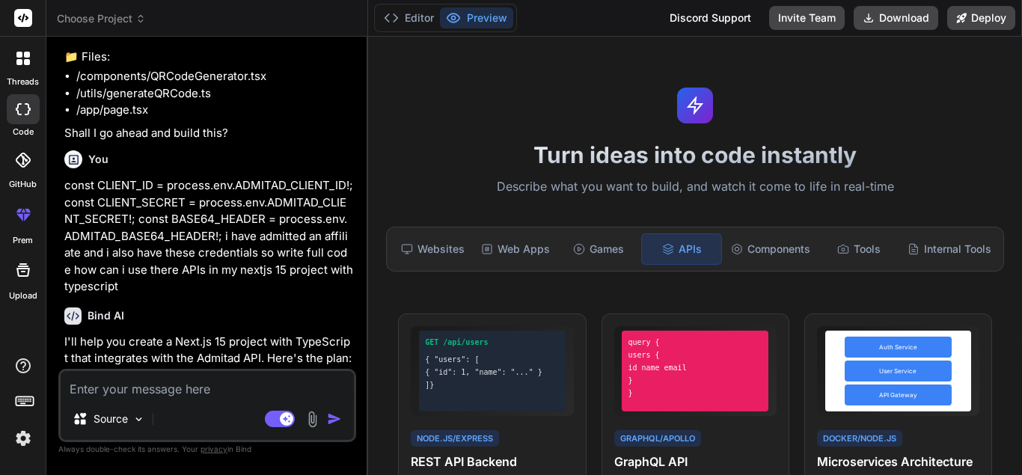
scroll to position [1777, 0]
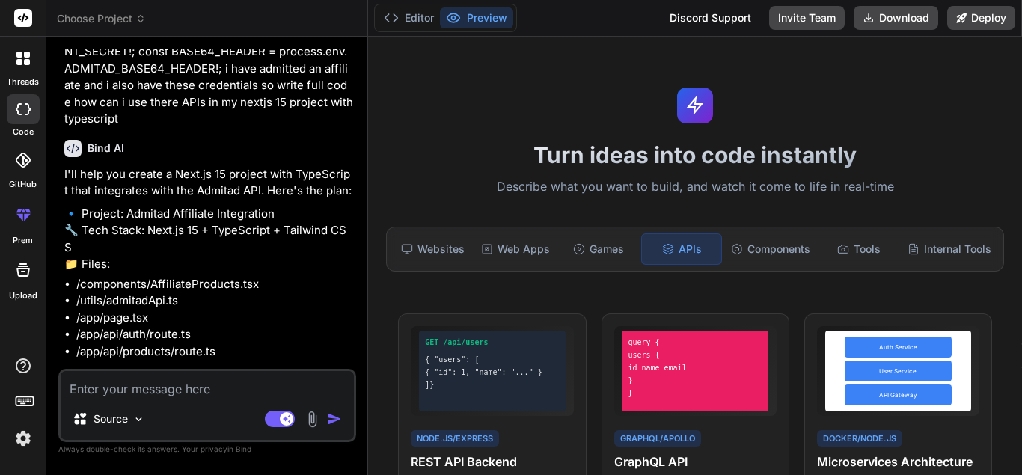
click at [210, 389] on textarea at bounding box center [207, 384] width 293 height 27
click at [233, 387] on textarea at bounding box center [207, 384] width 293 height 27
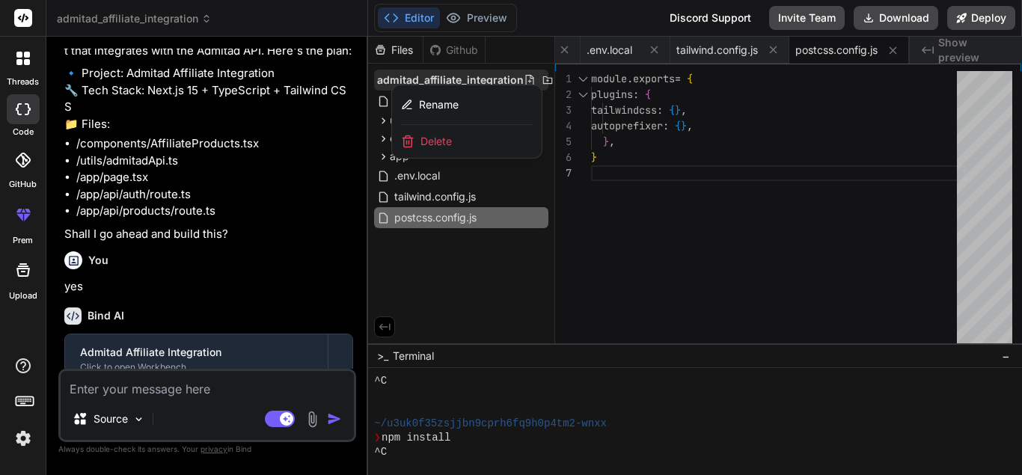
scroll to position [85, 0]
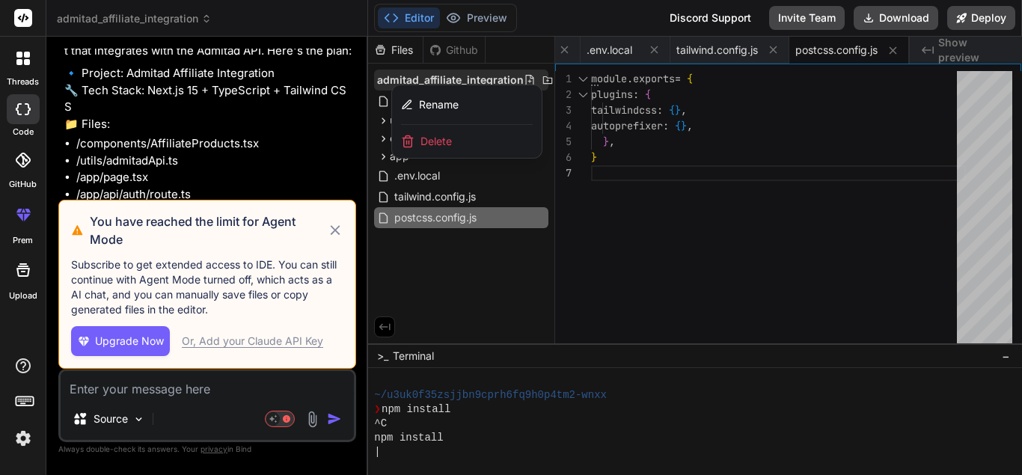
click at [590, 214] on div at bounding box center [695, 256] width 654 height 438
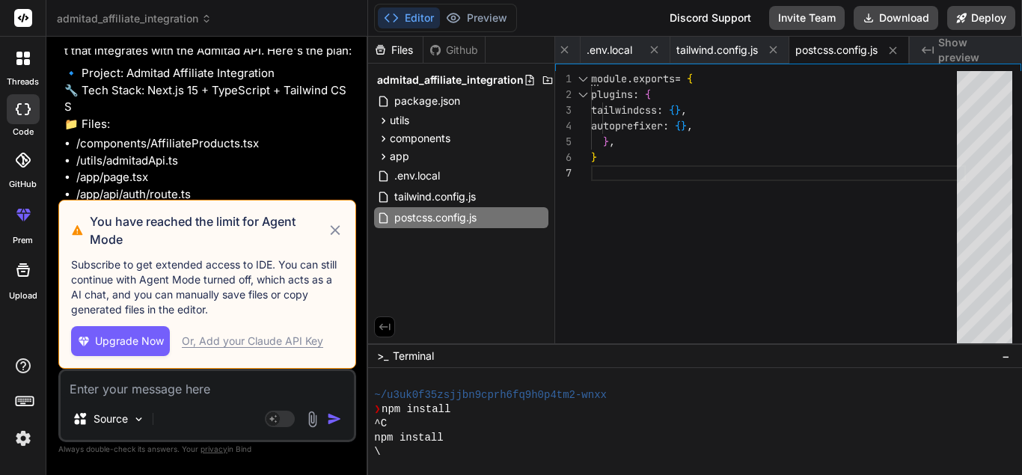
click at [333, 232] on icon at bounding box center [335, 230] width 10 height 10
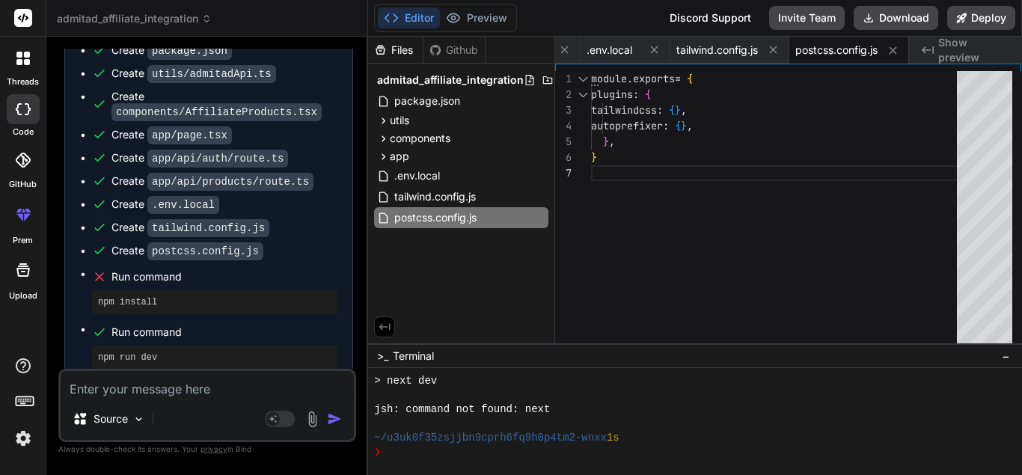
scroll to position [0, 593]
click at [681, 203] on div "module . exports = { plugins : { tailwindcss : { } , autoprefixer : { } , } , }" at bounding box center [778, 211] width 375 height 280
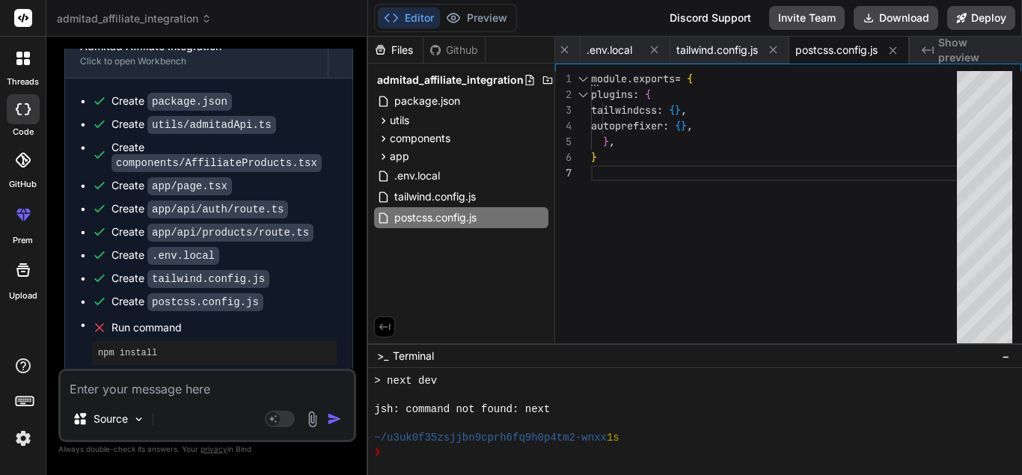
scroll to position [2582, 0]
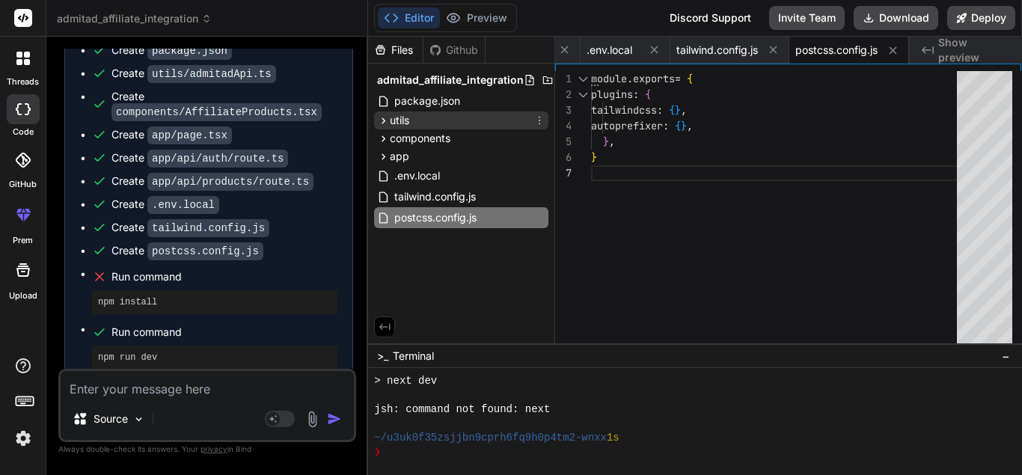
click at [396, 124] on span "utils" at bounding box center [399, 120] width 19 height 15
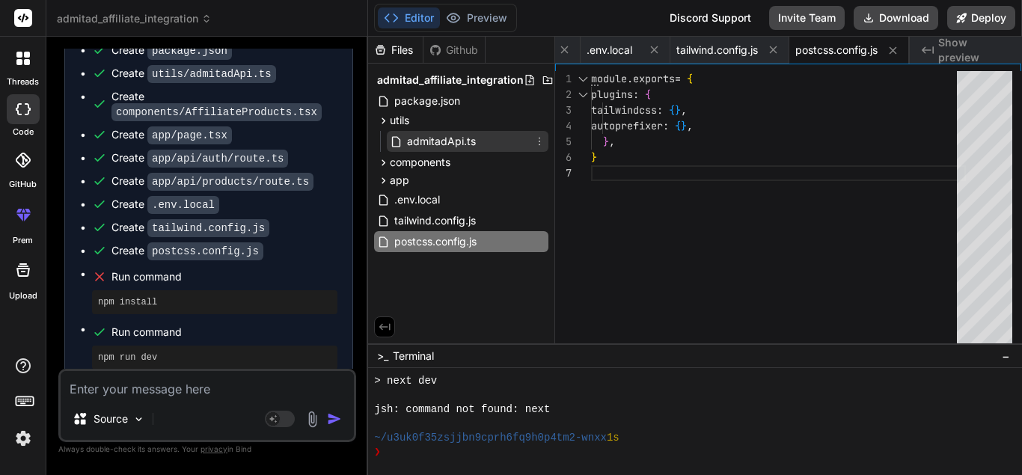
click at [420, 140] on span "admitadApi.ts" at bounding box center [441, 141] width 72 height 18
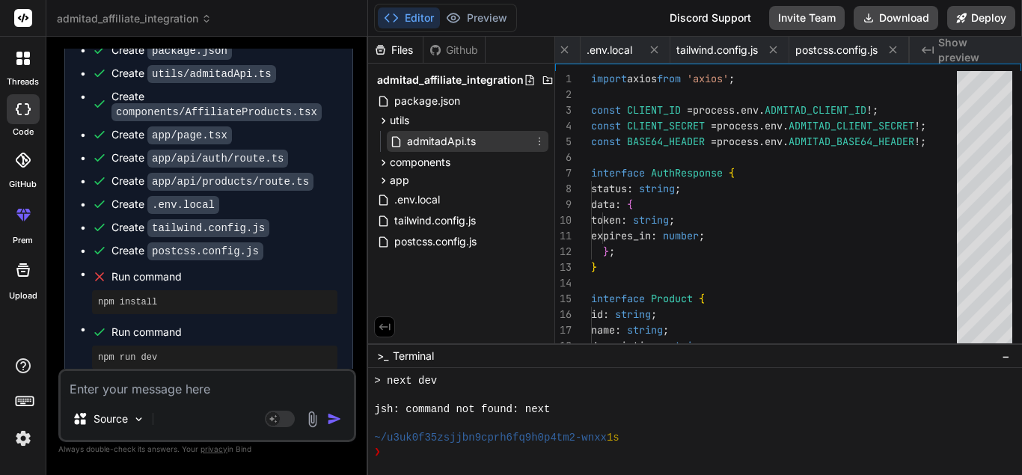
scroll to position [0, 103]
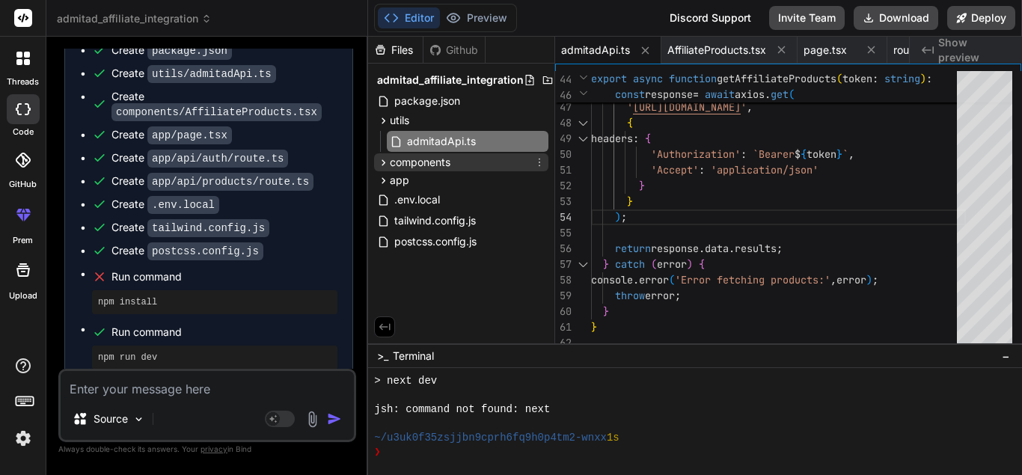
click at [408, 160] on span "components" at bounding box center [420, 162] width 61 height 15
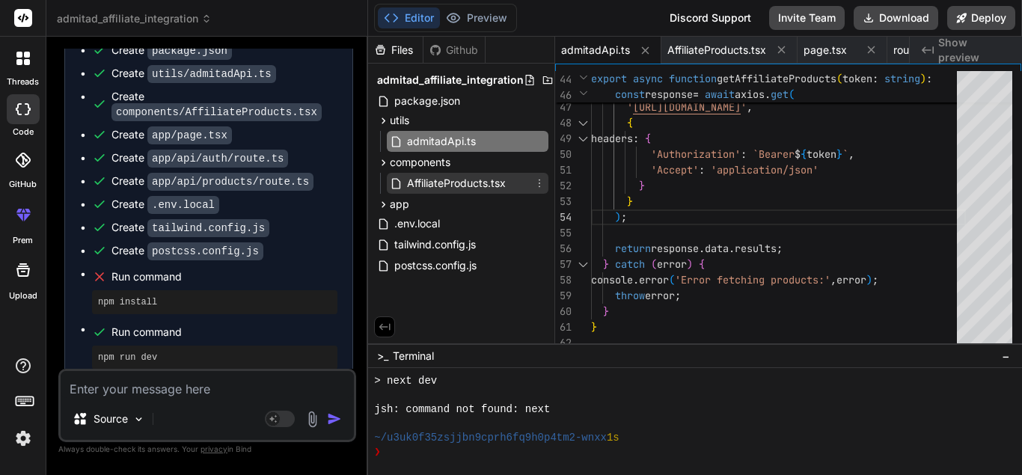
click at [425, 179] on span "AffiliateProducts.tsx" at bounding box center [456, 183] width 102 height 18
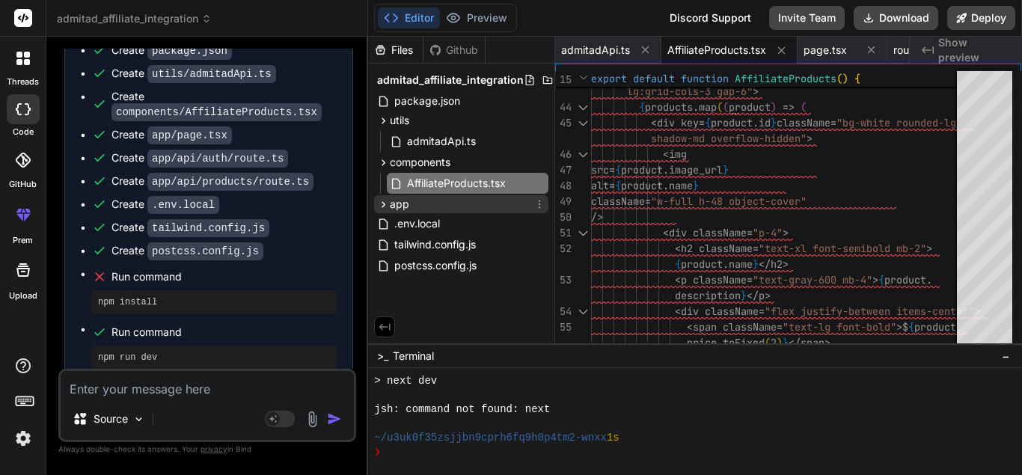
click at [464, 204] on div "app" at bounding box center [461, 204] width 174 height 18
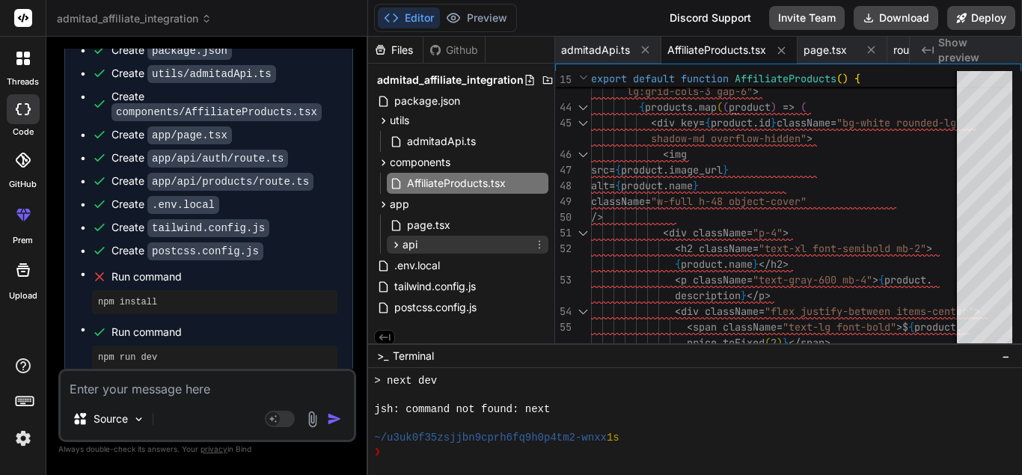
click at [443, 241] on div "api" at bounding box center [468, 245] width 162 height 18
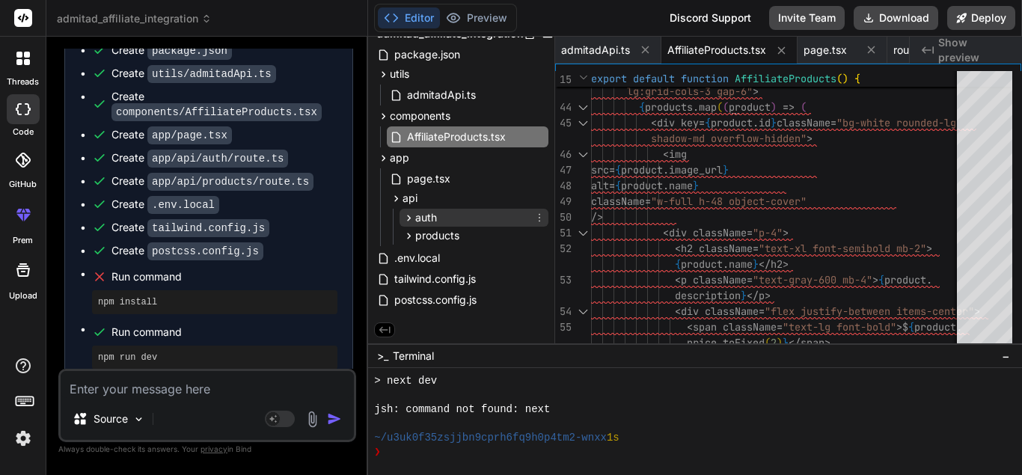
click at [445, 221] on div "auth" at bounding box center [473, 218] width 149 height 18
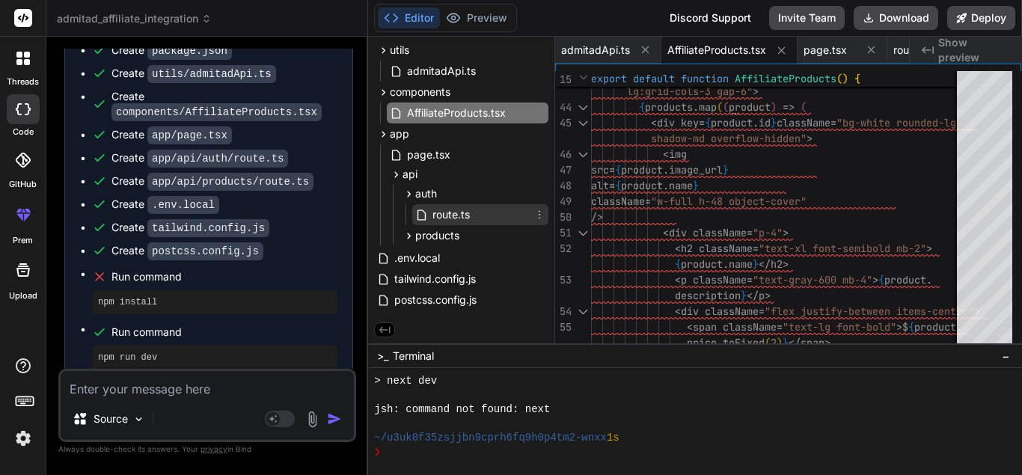
click at [447, 217] on span "route.ts" at bounding box center [451, 215] width 40 height 18
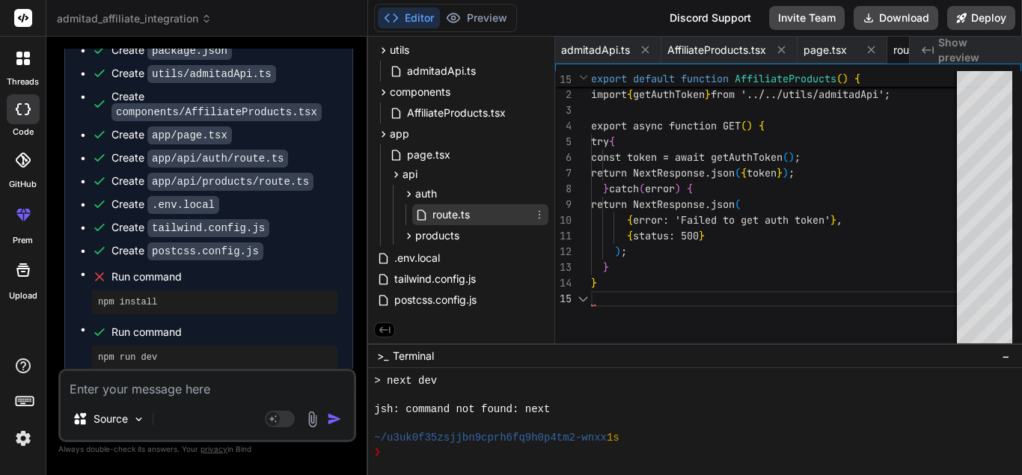
scroll to position [0, 171]
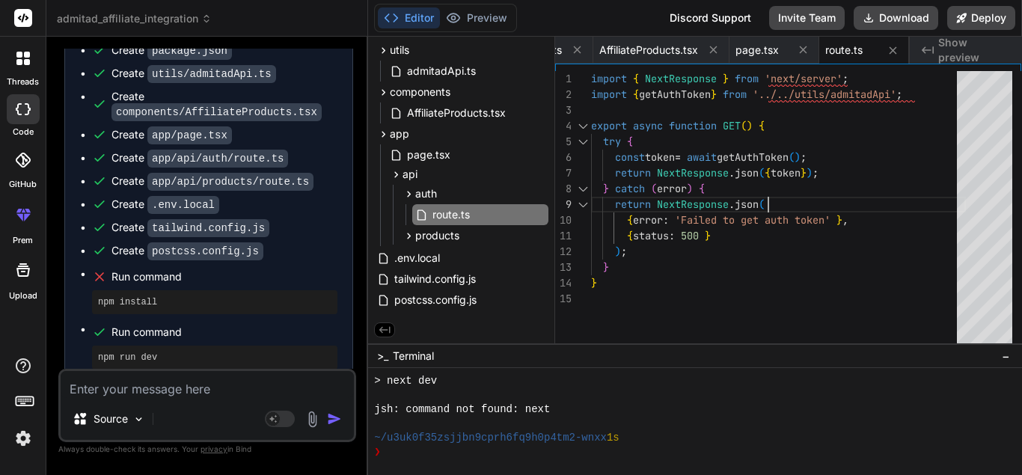
click at [880, 195] on div "import { NextResponse } from 'next/server' ; import { getAuthToken } from '../.…" at bounding box center [778, 211] width 375 height 280
click at [685, 252] on div "import { NextResponse } from 'next/server' ; import { getAuthToken } from '../.…" at bounding box center [778, 211] width 375 height 280
click at [441, 235] on span "products" at bounding box center [437, 235] width 44 height 15
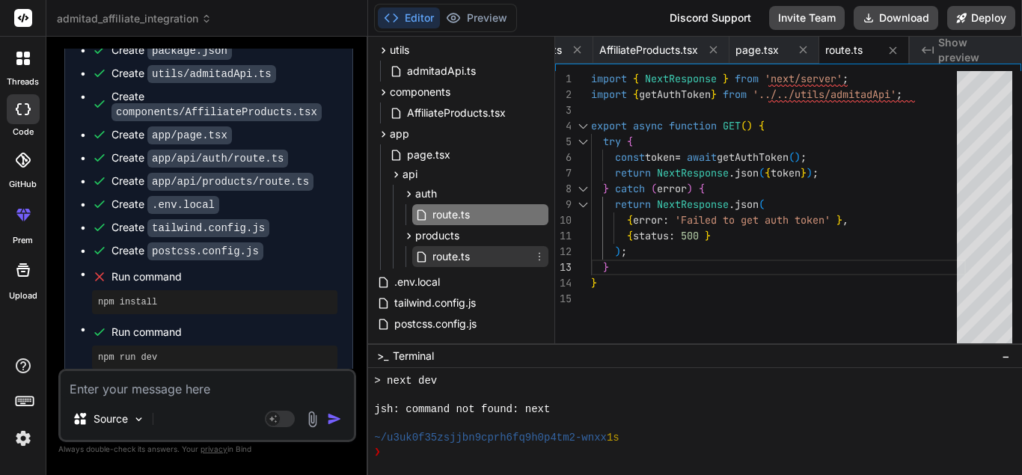
click at [450, 261] on span "route.ts" at bounding box center [451, 257] width 40 height 18
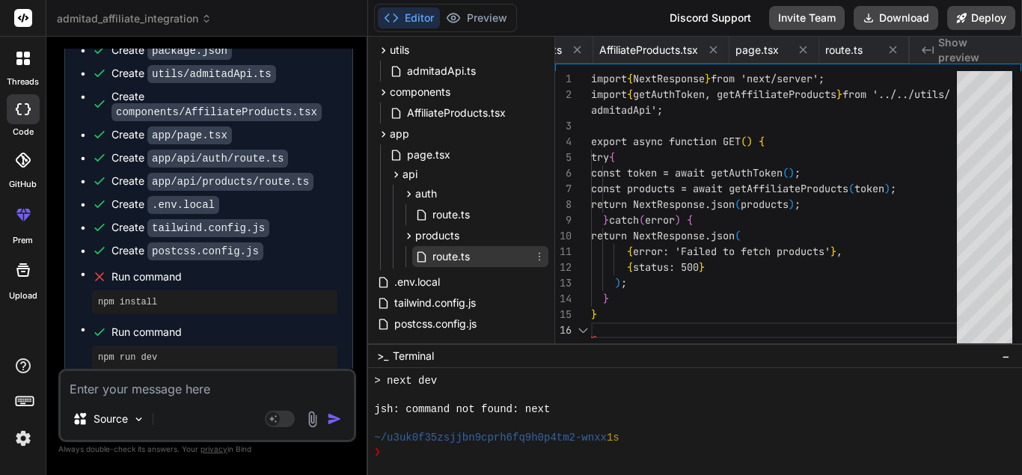
scroll to position [0, 261]
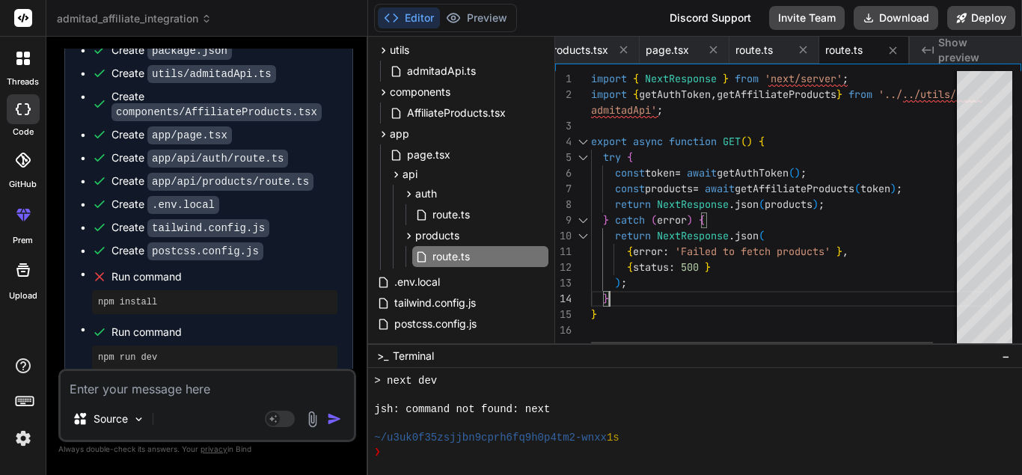
click at [716, 297] on div "import { NextResponse } from 'next/server' ; import { getAuthToken , getAffilia…" at bounding box center [791, 211] width 400 height 280
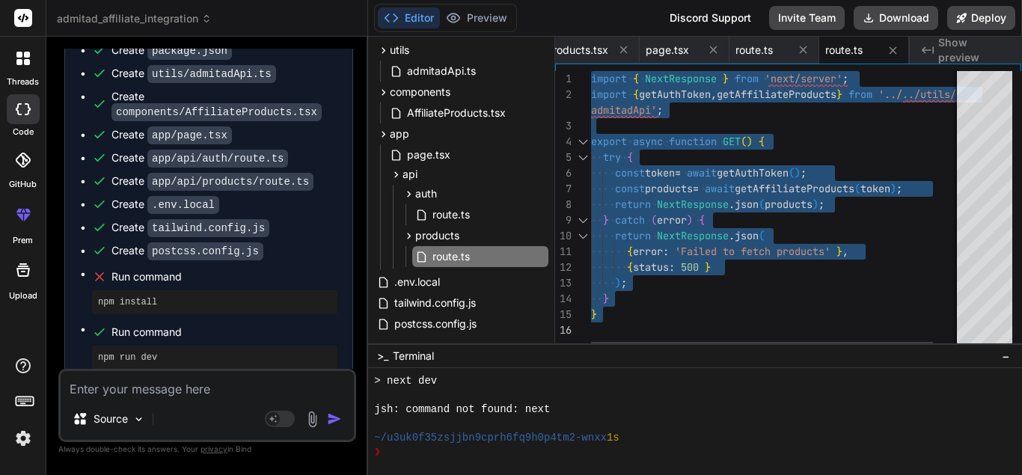
click at [716, 297] on div "import { NextResponse } from 'next/server' ; import { getAuthToken , getAffilia…" at bounding box center [791, 211] width 400 height 280
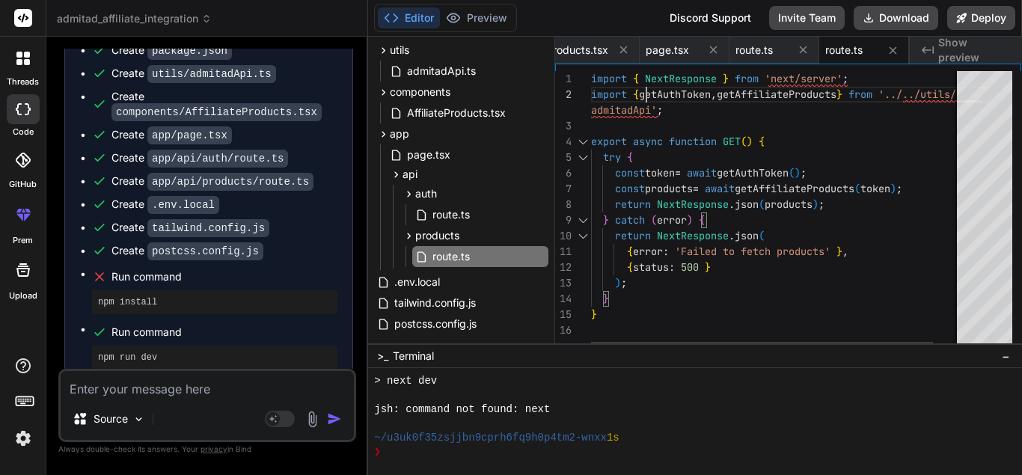
click at [649, 99] on div "import { NextResponse } from 'next/server' ; import { getAuthToken , getAffilia…" at bounding box center [791, 211] width 400 height 280
click at [714, 163] on div "try {" at bounding box center [791, 158] width 400 height 16
